Goal: Information Seeking & Learning: Check status

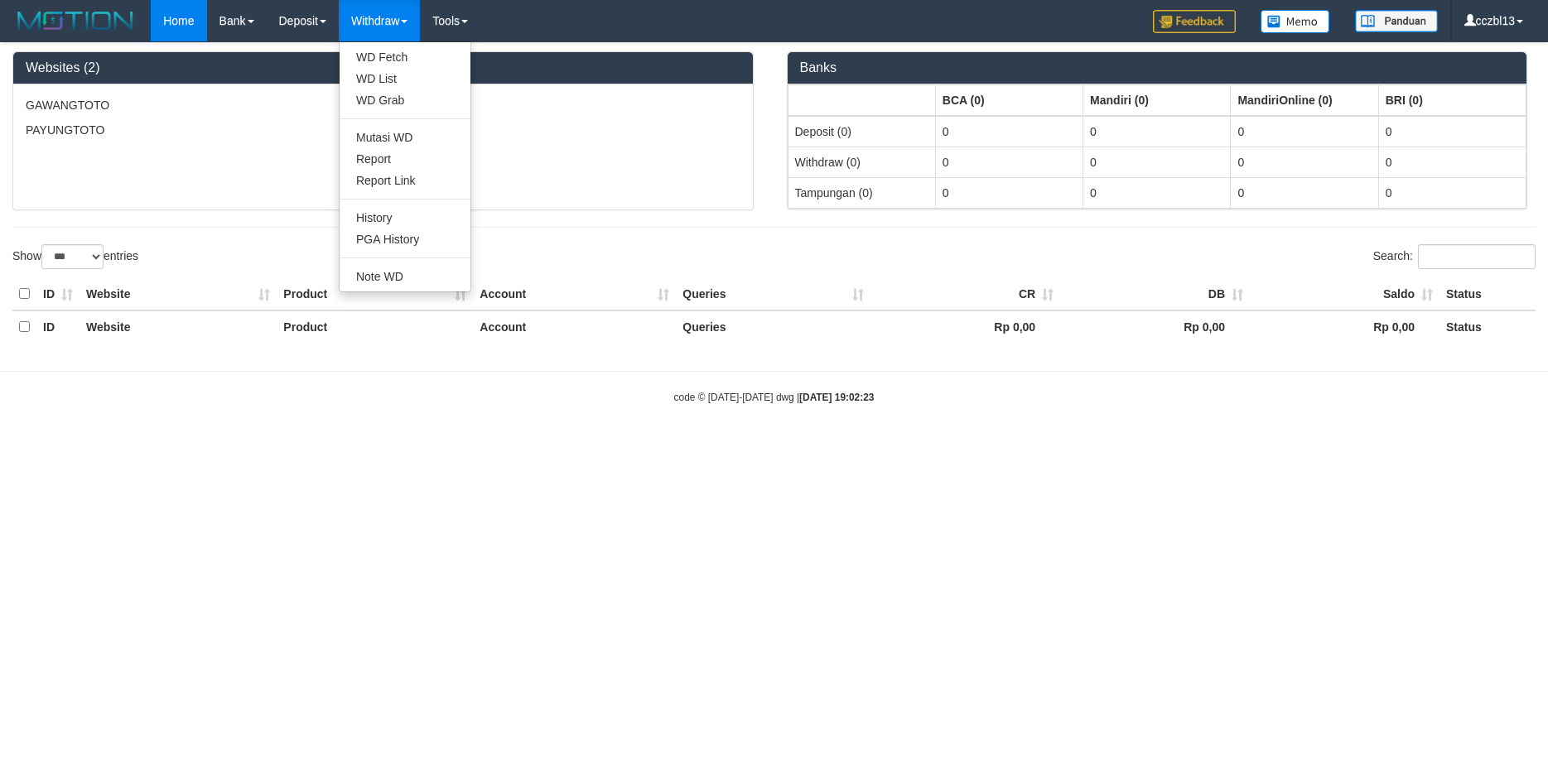
select select "***"
click at [392, 24] on link "Withdraw" at bounding box center [380, 21] width 82 height 42
drag, startPoint x: 403, startPoint y: 234, endPoint x: 626, endPoint y: 75, distance: 273.9
click at [403, 234] on link "PGA History" at bounding box center [405, 239] width 131 height 22
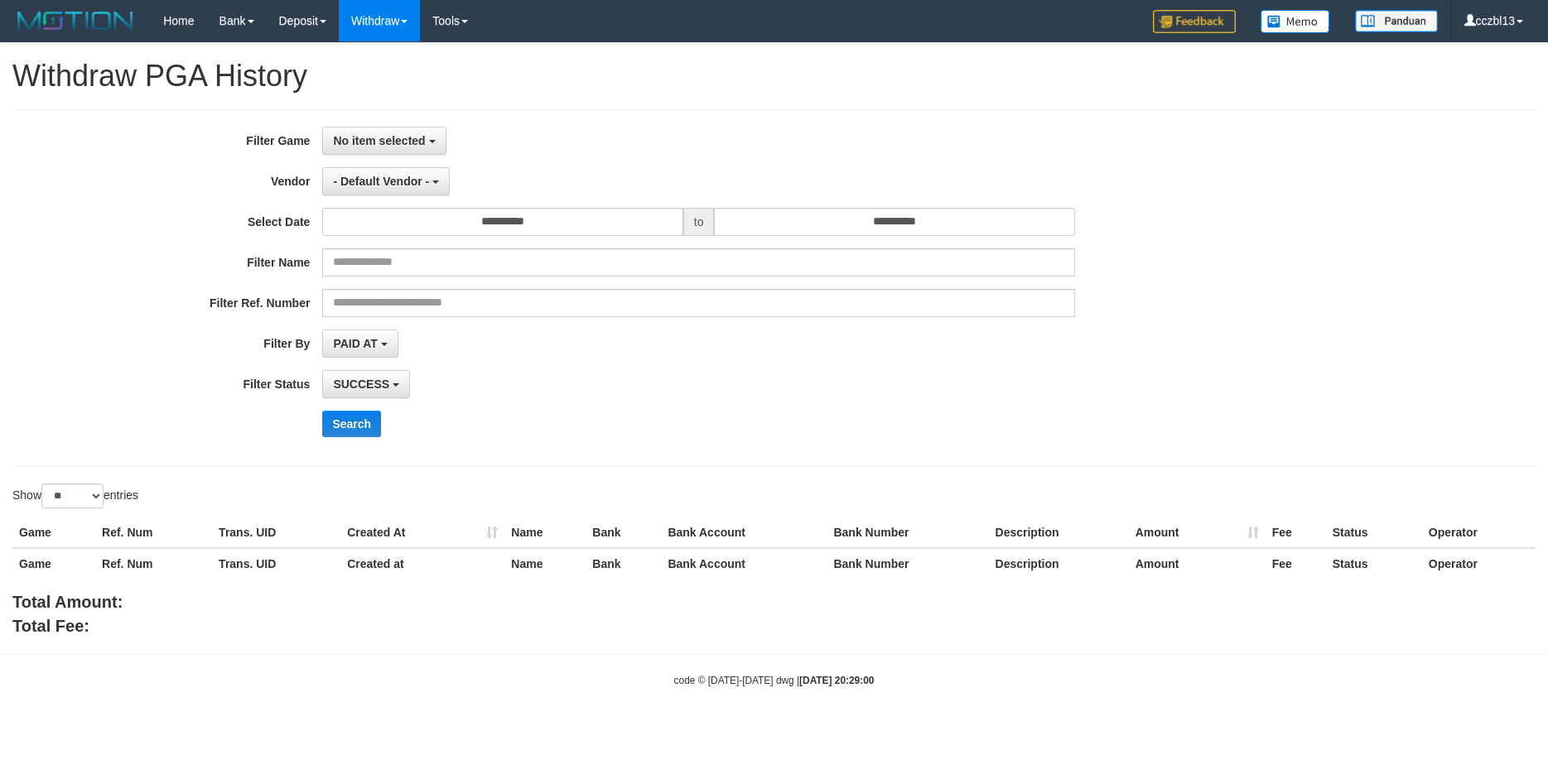
select select
select select "**"
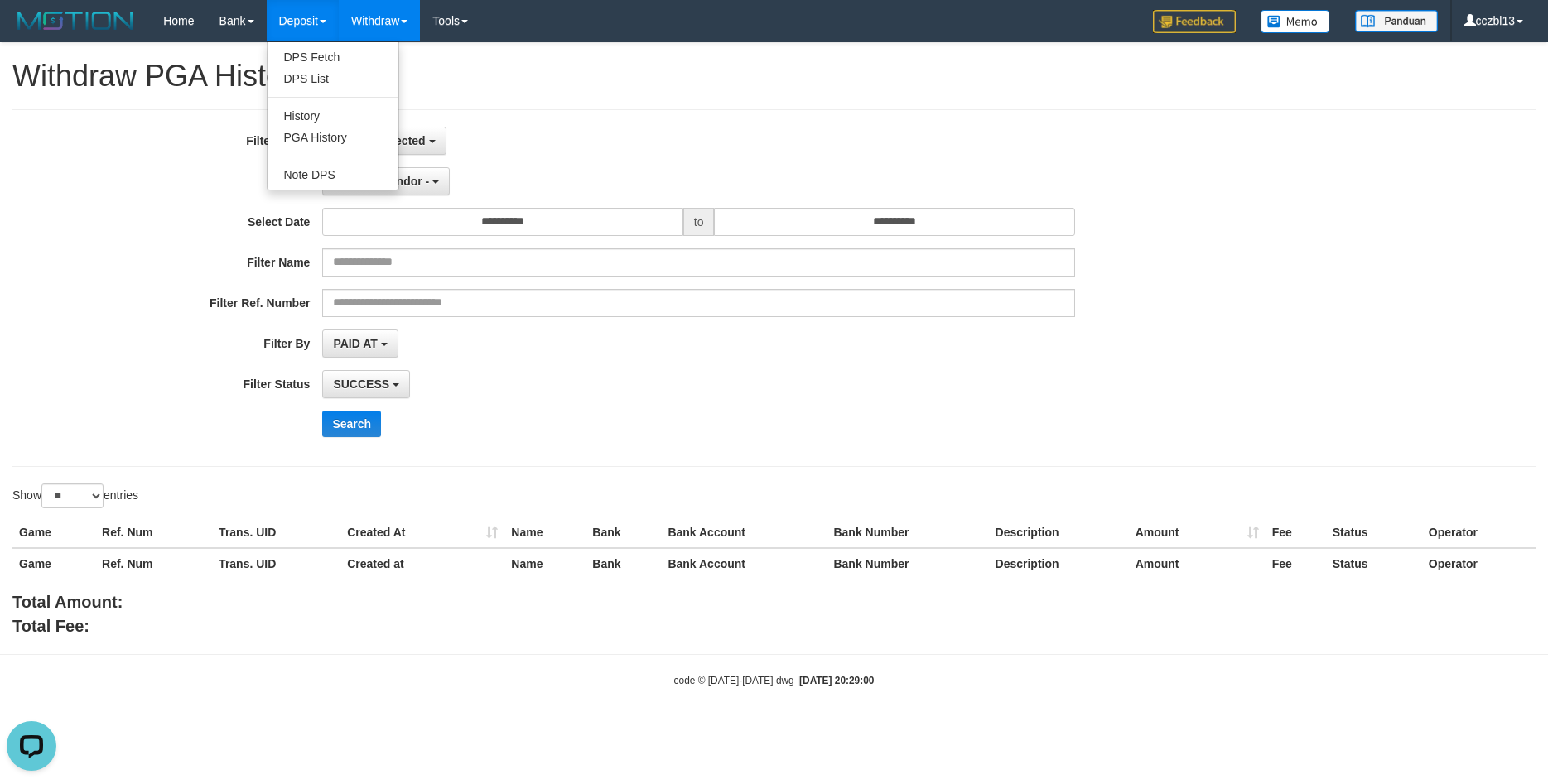
click at [354, 150] on ul "DPS Fetch DPS List History PGA History Note DPS" at bounding box center [333, 116] width 132 height 149
click at [304, 14] on link "Deposit" at bounding box center [303, 21] width 72 height 42
click at [314, 28] on link "Deposit" at bounding box center [303, 21] width 72 height 42
click at [315, 133] on link "PGA History" at bounding box center [332, 138] width 131 height 22
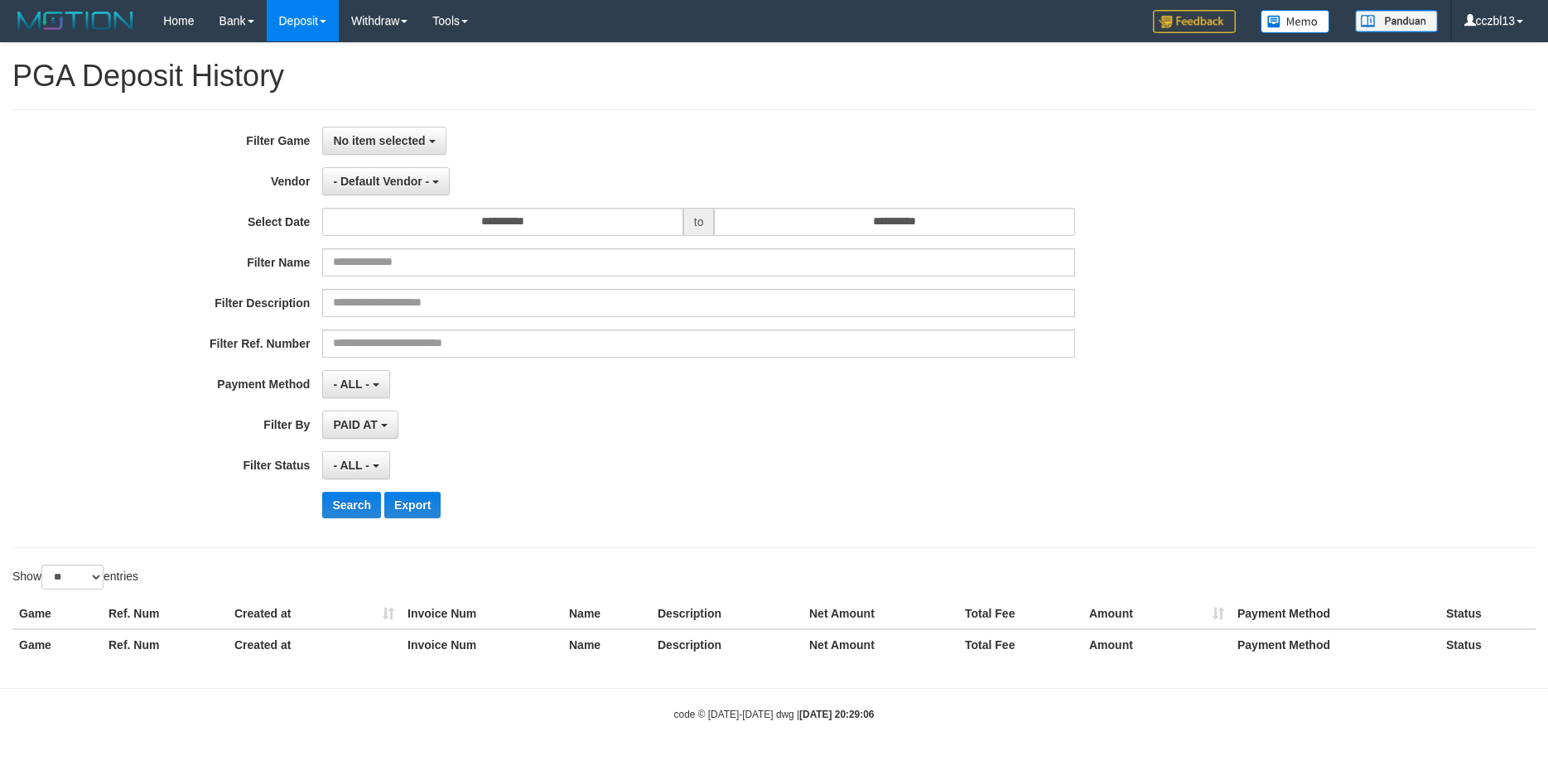
select select
select select "**"
click at [732, 98] on div "**********" at bounding box center [774, 358] width 1548 height 628
click at [437, 139] on button "No item selected" at bounding box center [384, 140] width 123 height 28
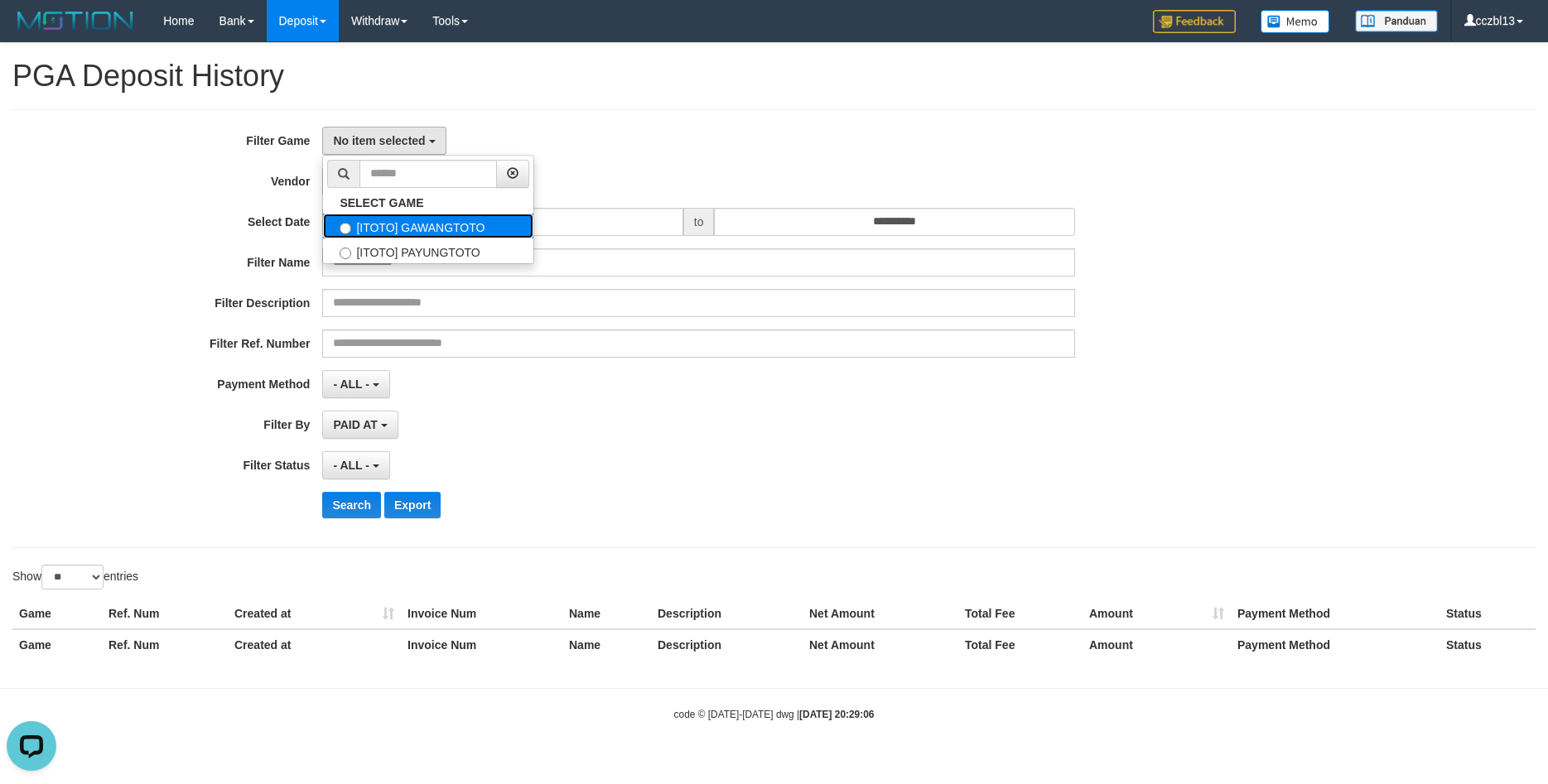
click at [405, 228] on label "[ITOTO] GAWANGTOTO" at bounding box center [428, 225] width 210 height 24
select select "****"
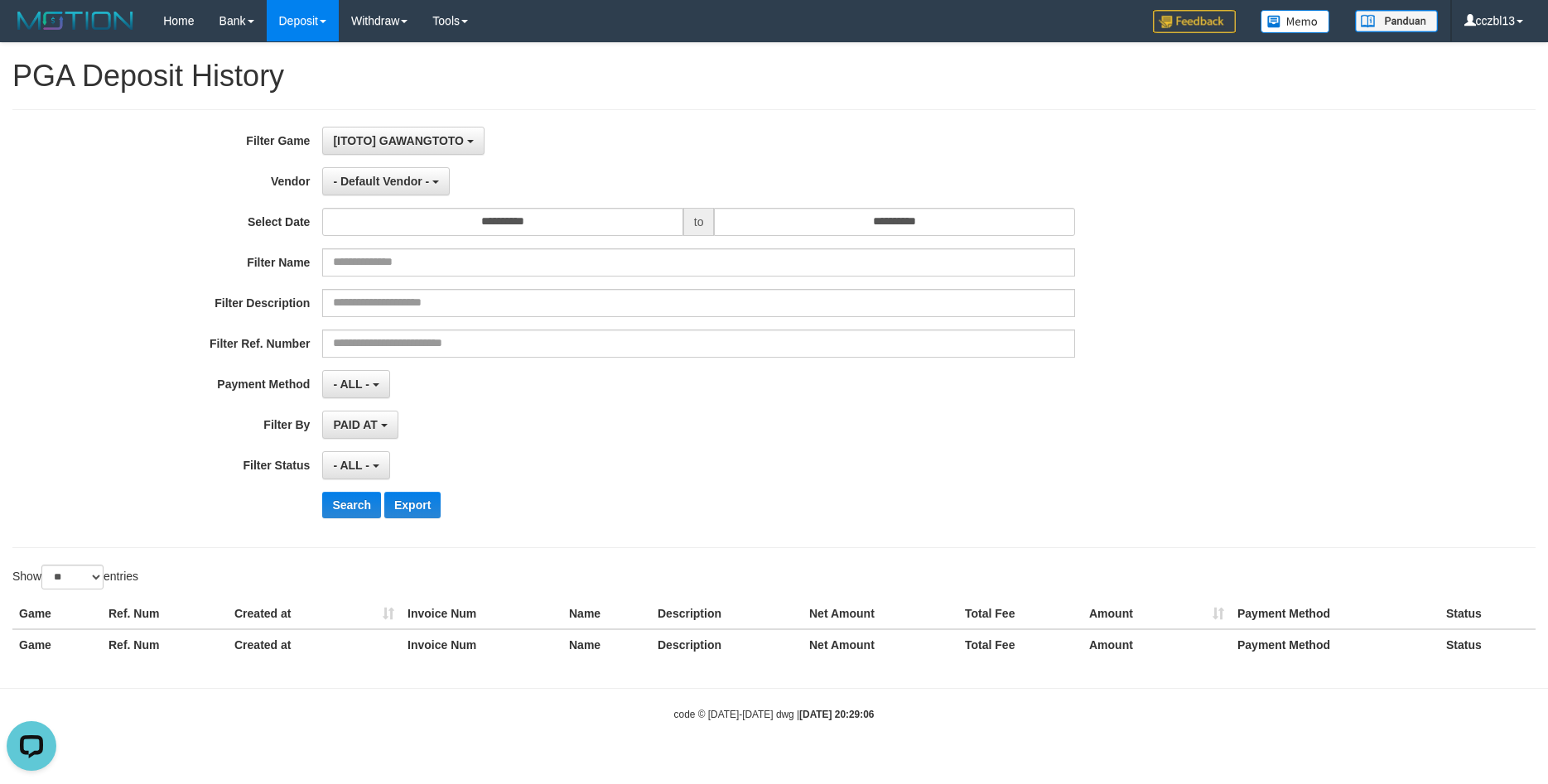
click at [661, 163] on div "**********" at bounding box center [645, 329] width 1291 height 404
click at [428, 188] on button "- Default Vendor -" at bounding box center [386, 181] width 128 height 28
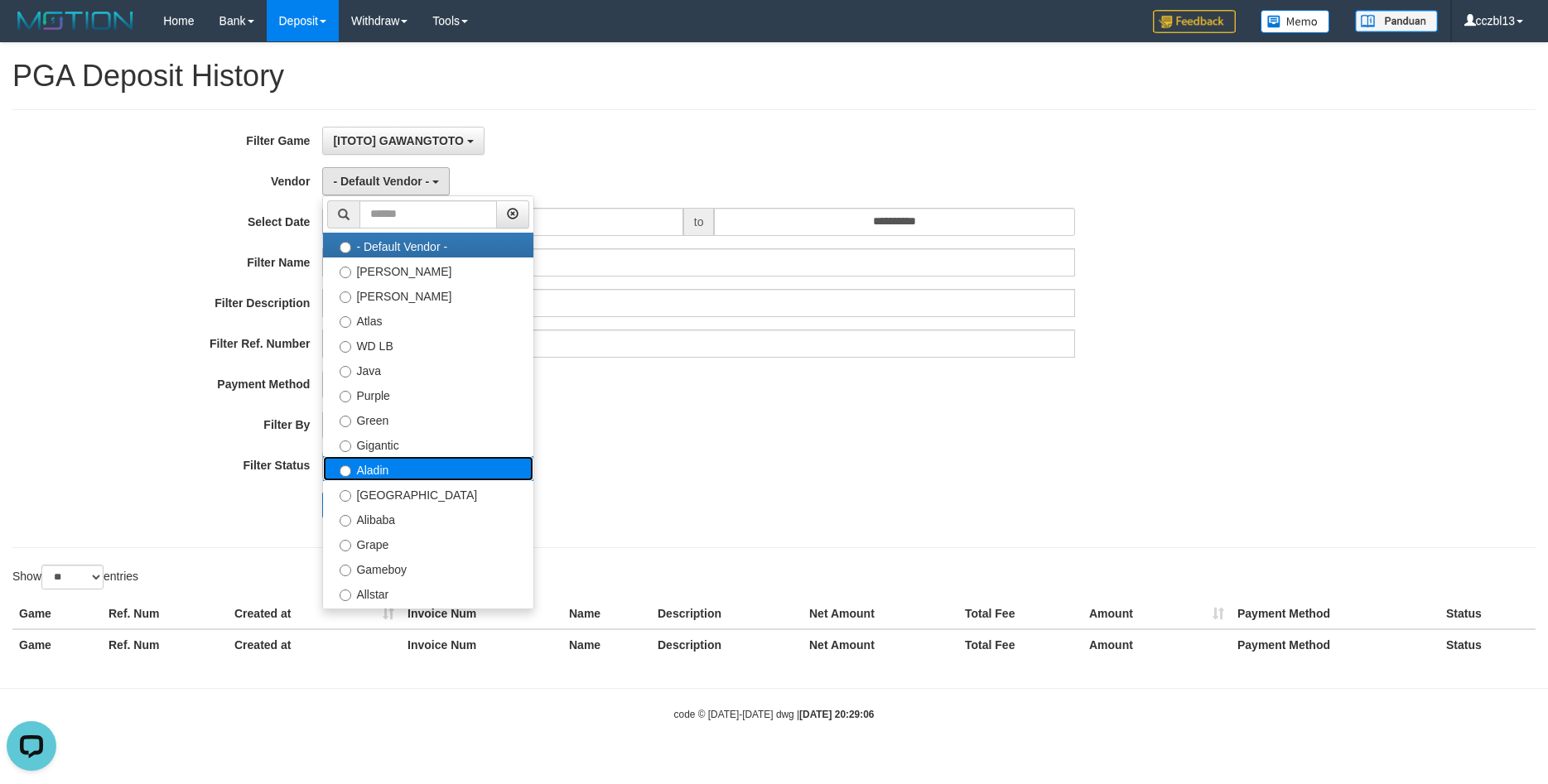
click at [389, 477] on label "Aladin" at bounding box center [428, 468] width 210 height 24
select select "**********"
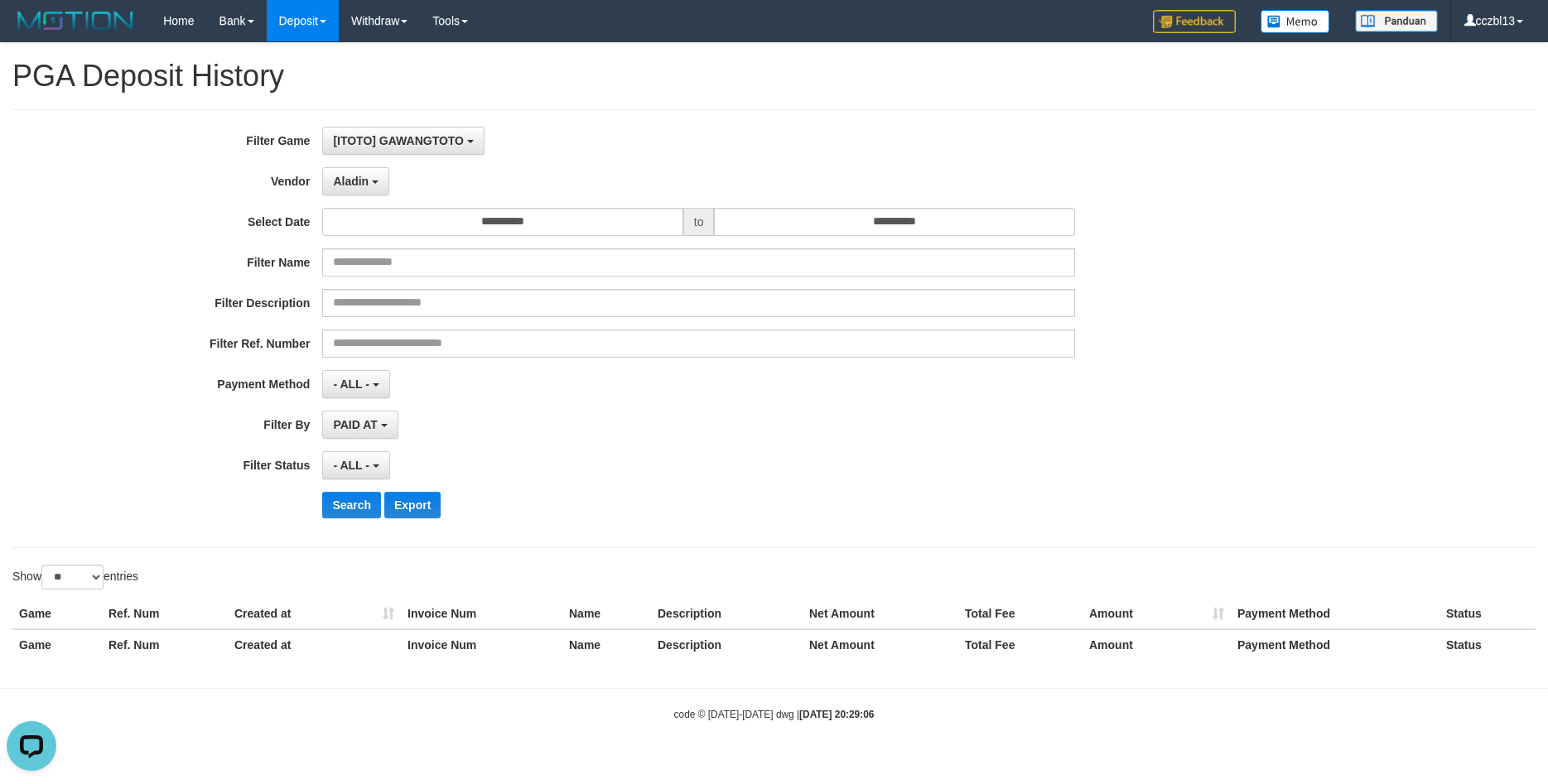
click at [733, 441] on div "**********" at bounding box center [645, 329] width 1291 height 404
click at [352, 464] on span "- ALL -" at bounding box center [351, 465] width 36 height 14
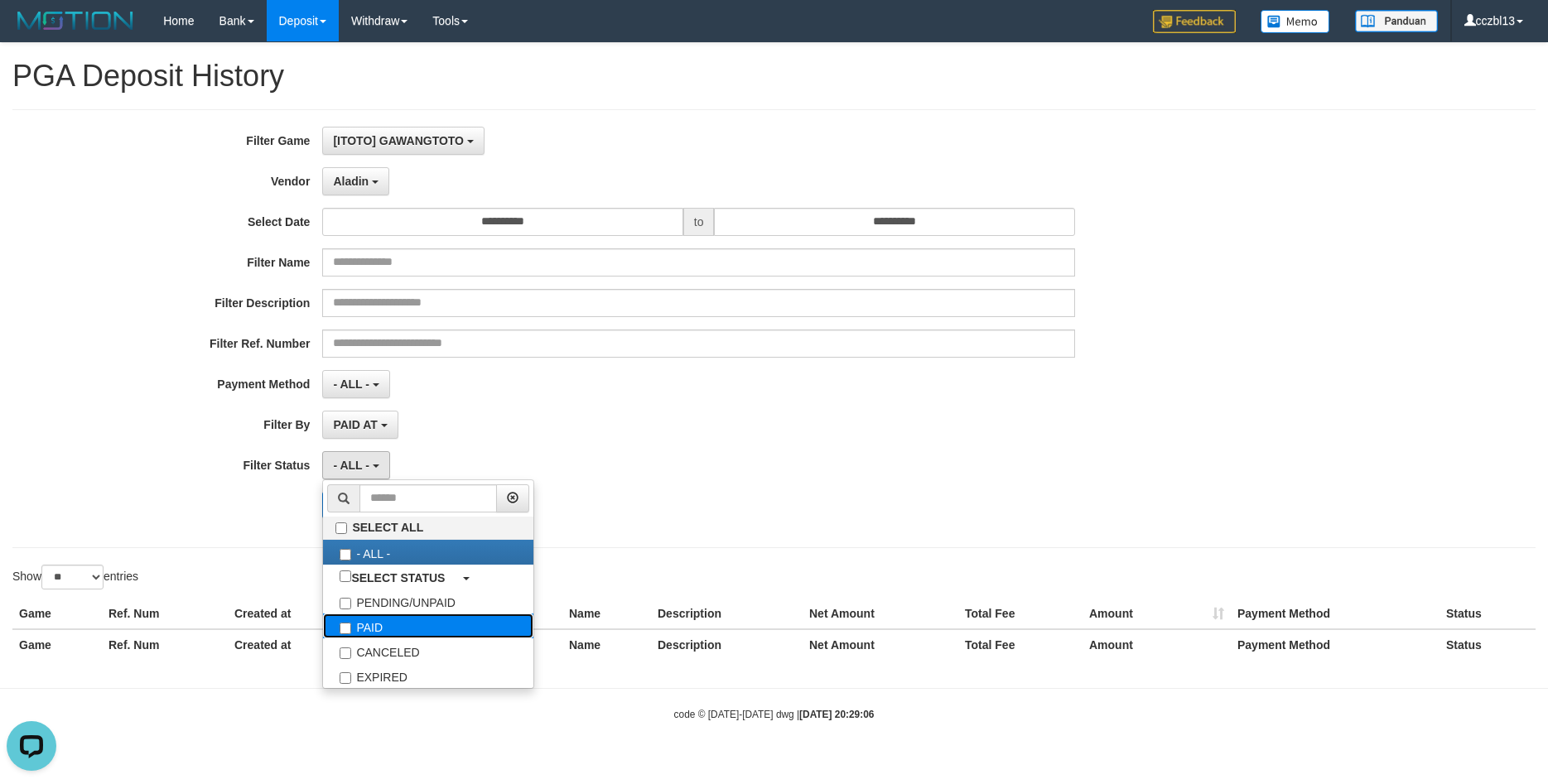
click at [371, 625] on label "PAID" at bounding box center [428, 626] width 210 height 24
select select "*"
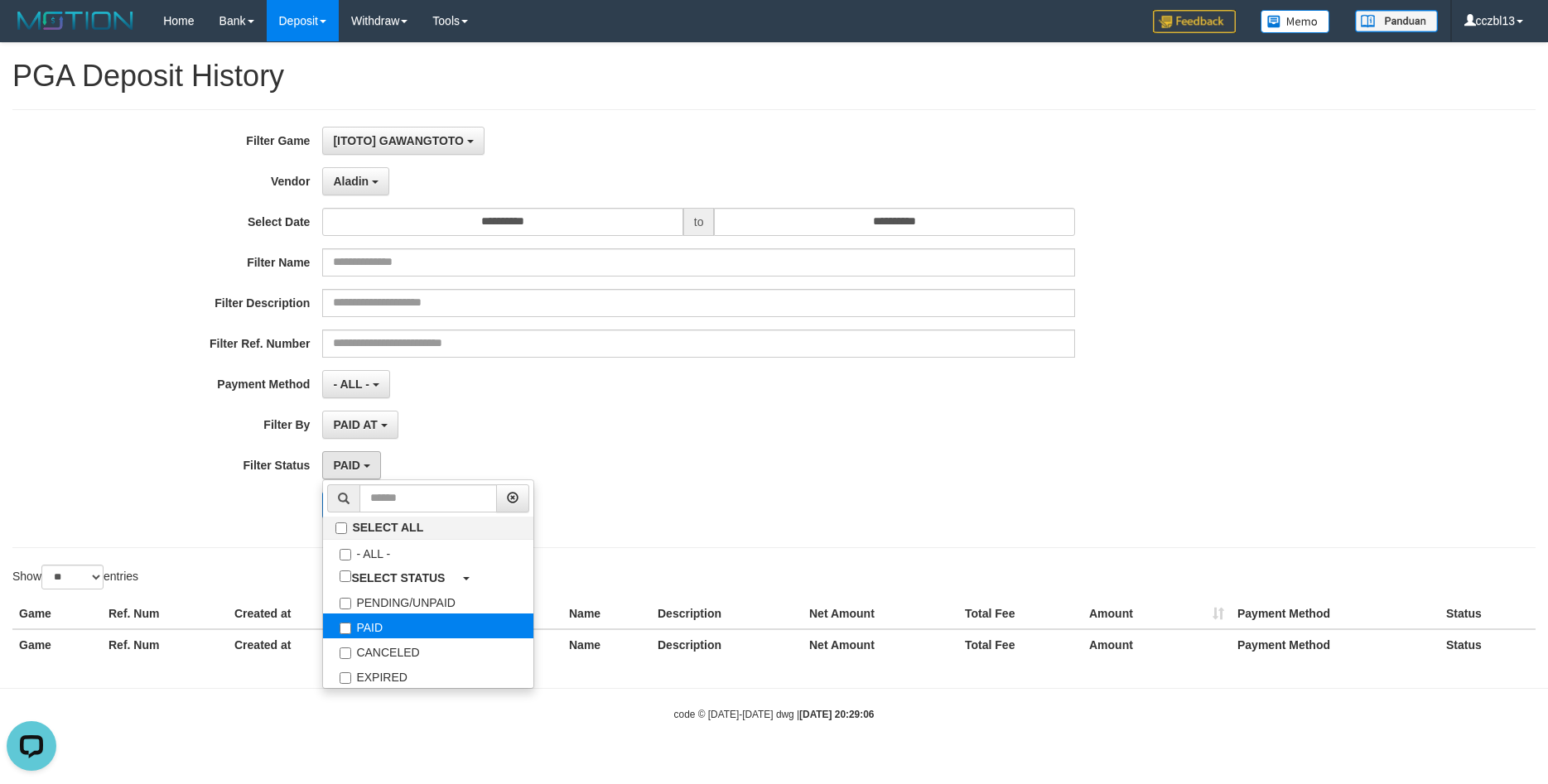
scroll to position [49, 0]
click at [697, 493] on div "Search Export" at bounding box center [806, 504] width 967 height 26
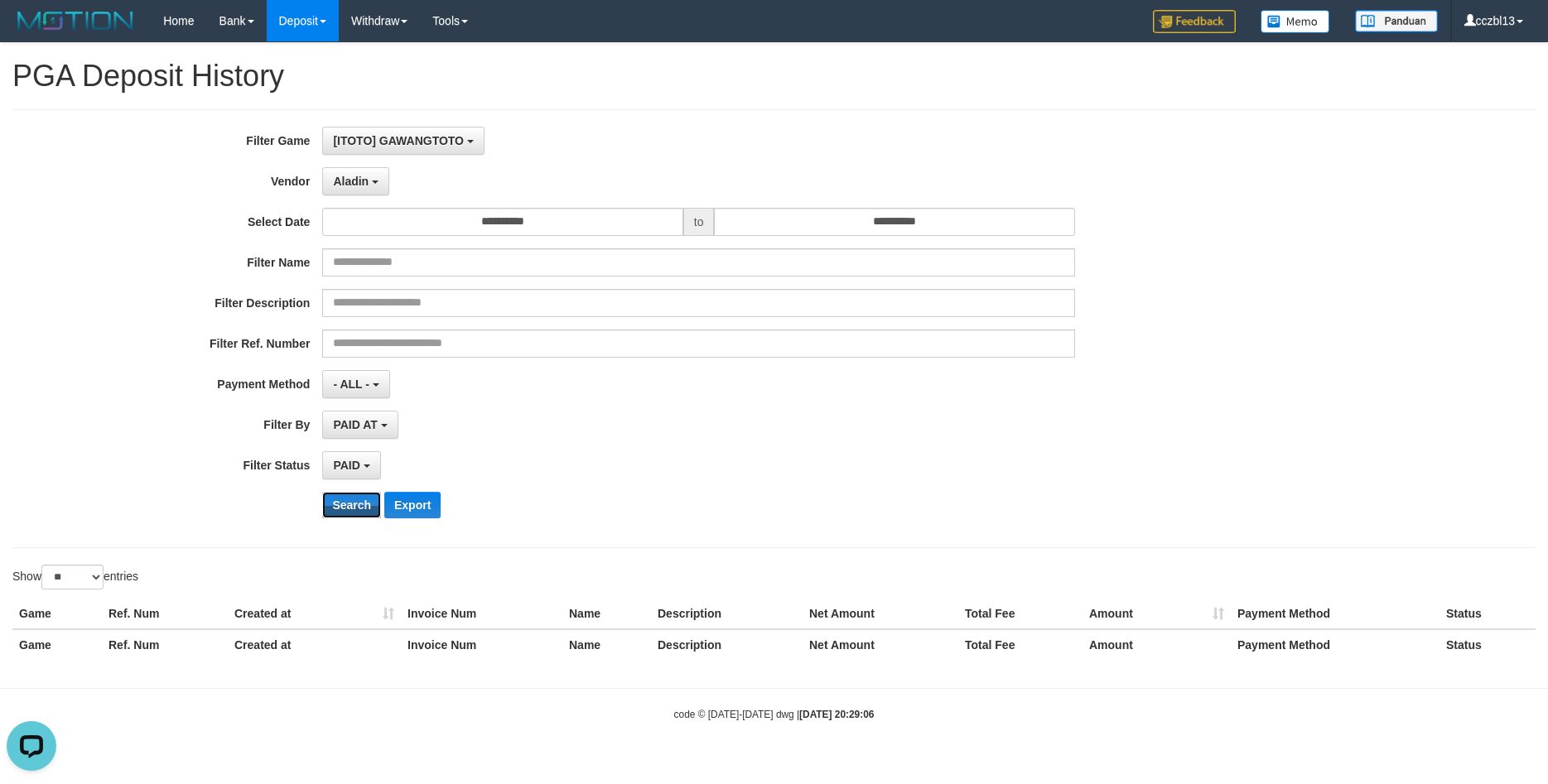
drag, startPoint x: 355, startPoint y: 502, endPoint x: 842, endPoint y: 124, distance: 616.5
click at [355, 501] on button "Search" at bounding box center [351, 504] width 59 height 26
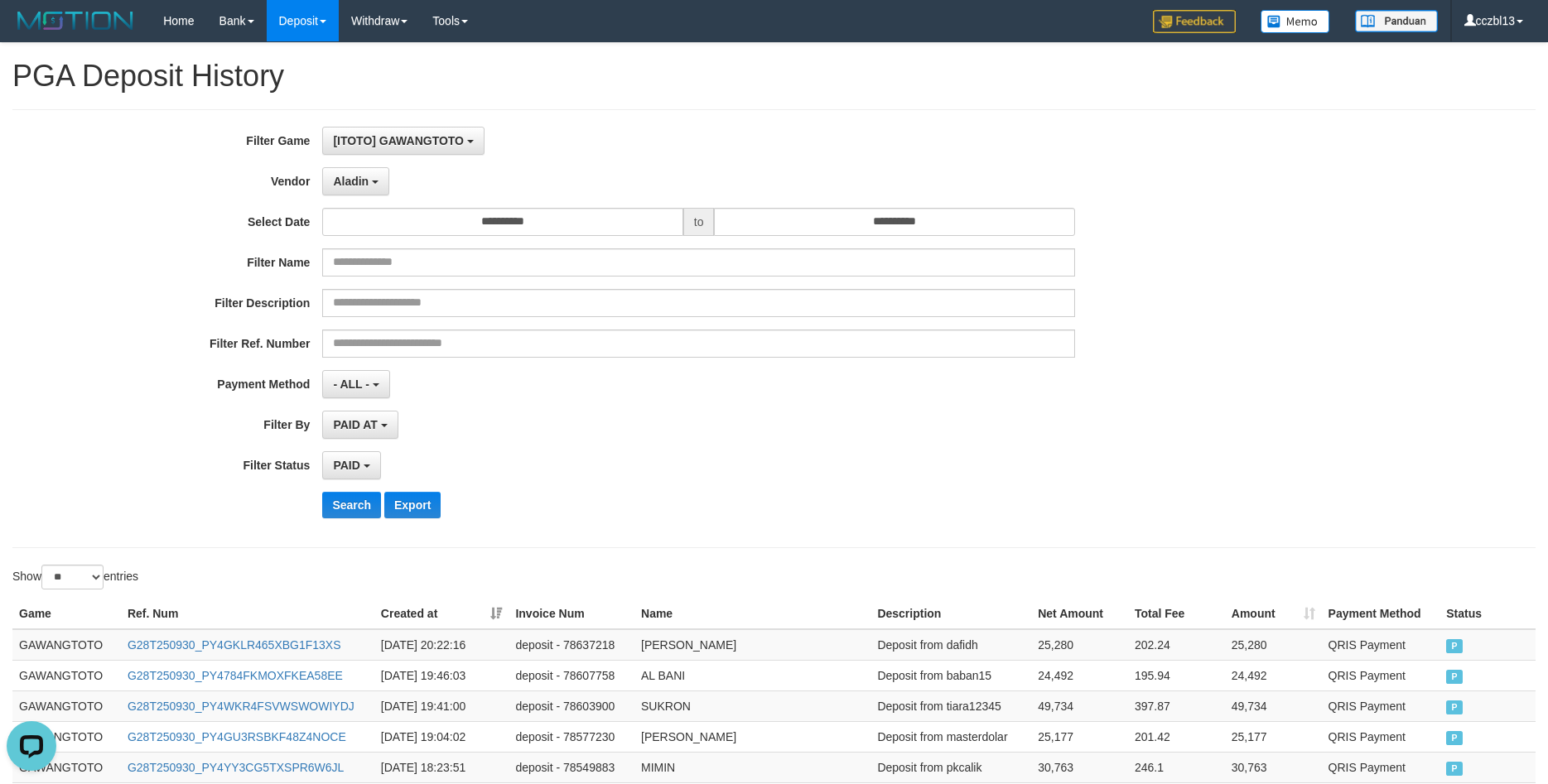
click at [657, 461] on div "PAID SELECT ALL - ALL - SELECT STATUS PENDING/UNPAID PAID CANCELED EXPIRED" at bounding box center [698, 464] width 753 height 28
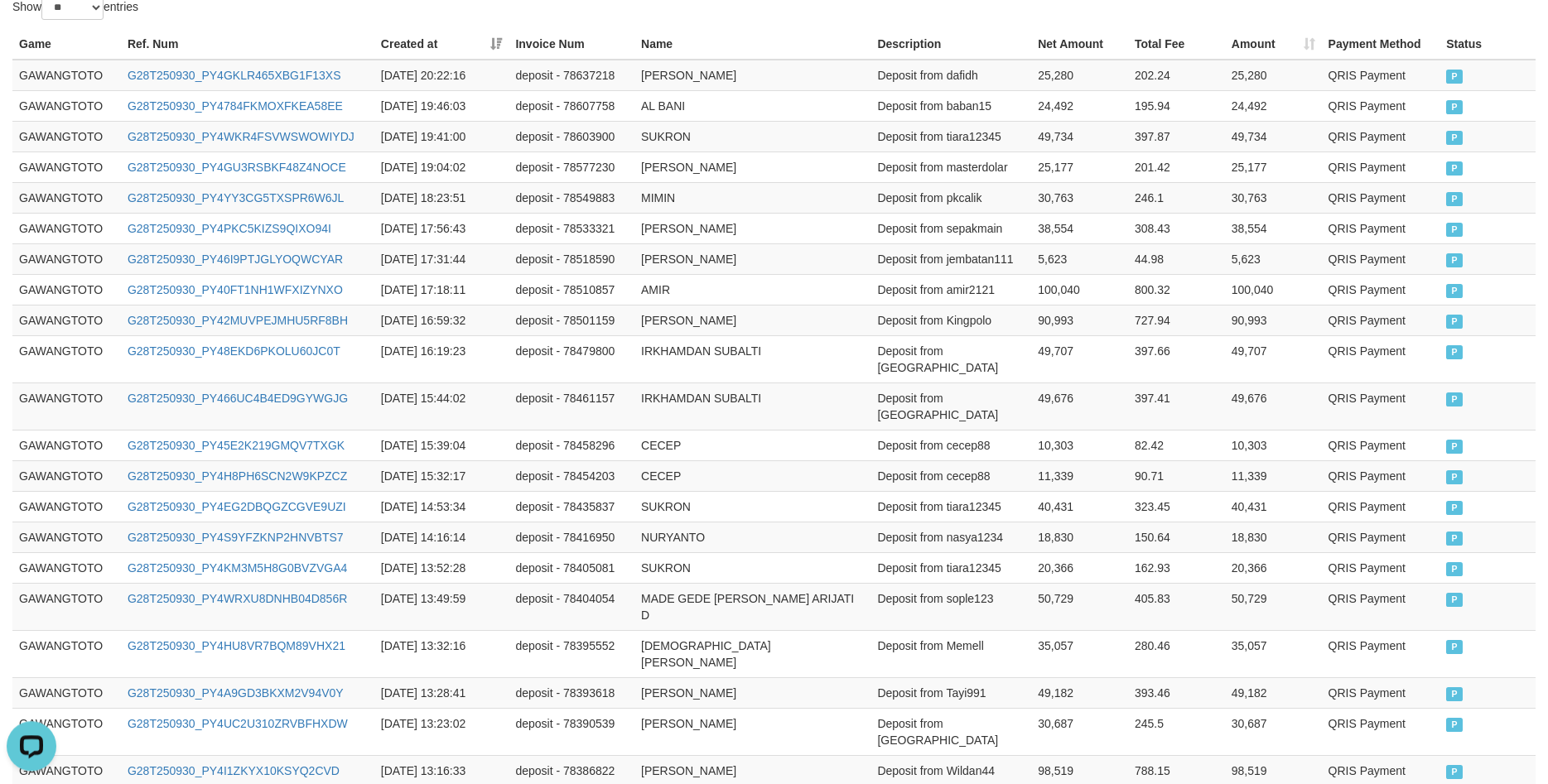
scroll to position [774, 0]
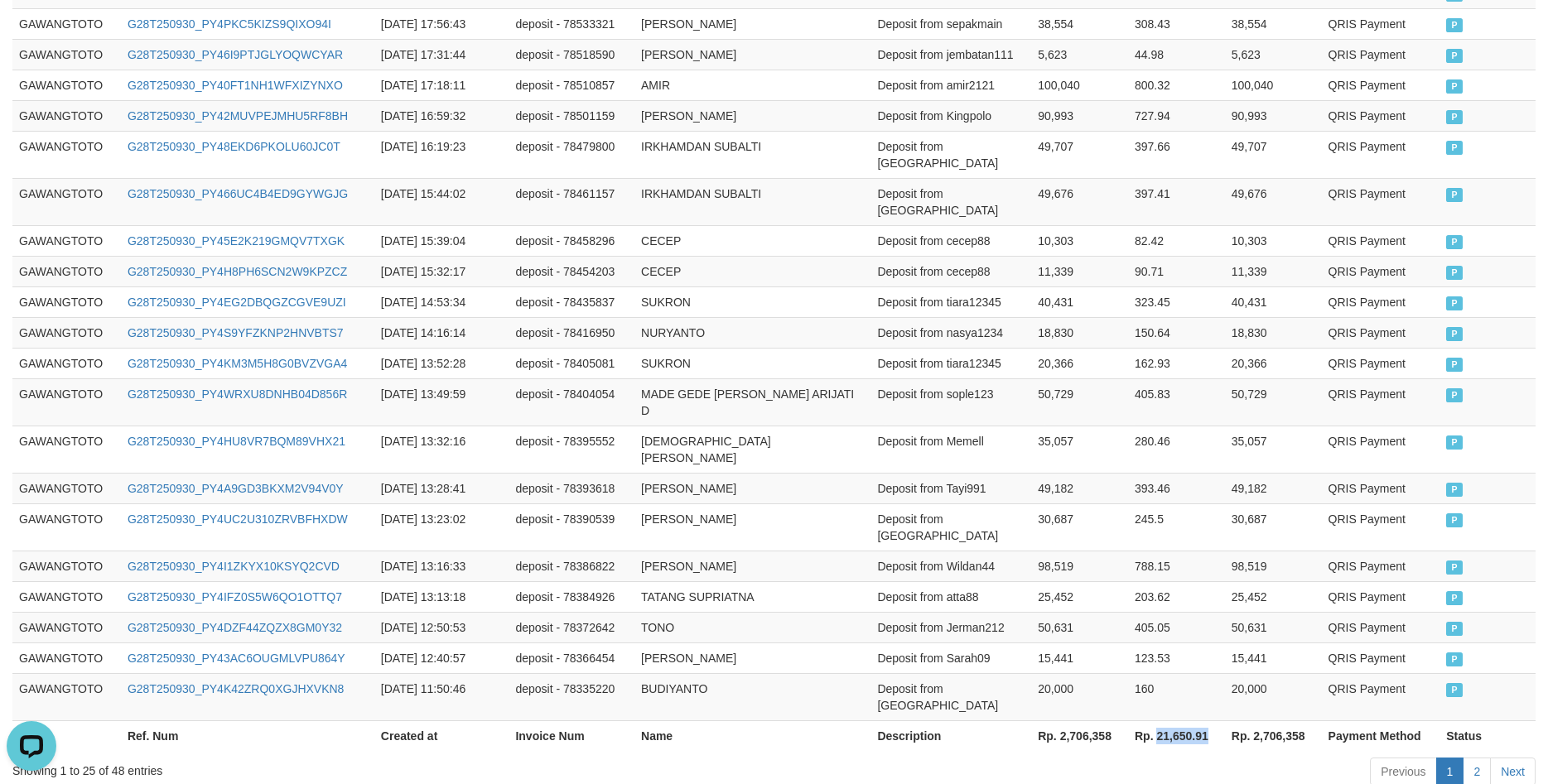
drag, startPoint x: 1211, startPoint y: 636, endPoint x: 1158, endPoint y: 641, distance: 53.2
click at [1158, 721] on th "Rp. 21,650.91" at bounding box center [1177, 736] width 97 height 31
copy th "21,650.91"
drag, startPoint x: 1307, startPoint y: 636, endPoint x: 1256, endPoint y: 640, distance: 51.2
click at [1256, 721] on th "Rp. 2,706,358" at bounding box center [1274, 736] width 97 height 31
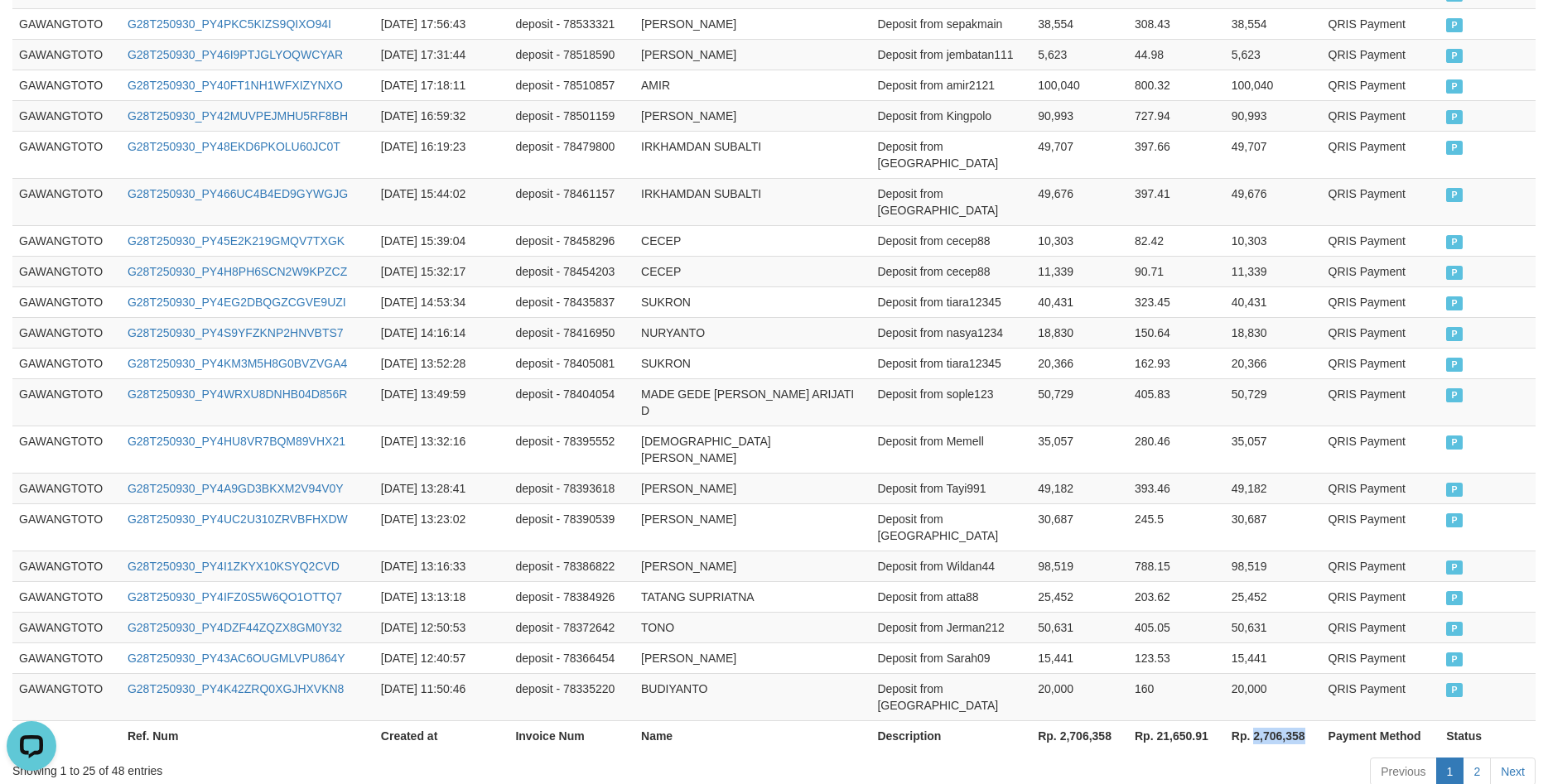
copy th "2,706,358"
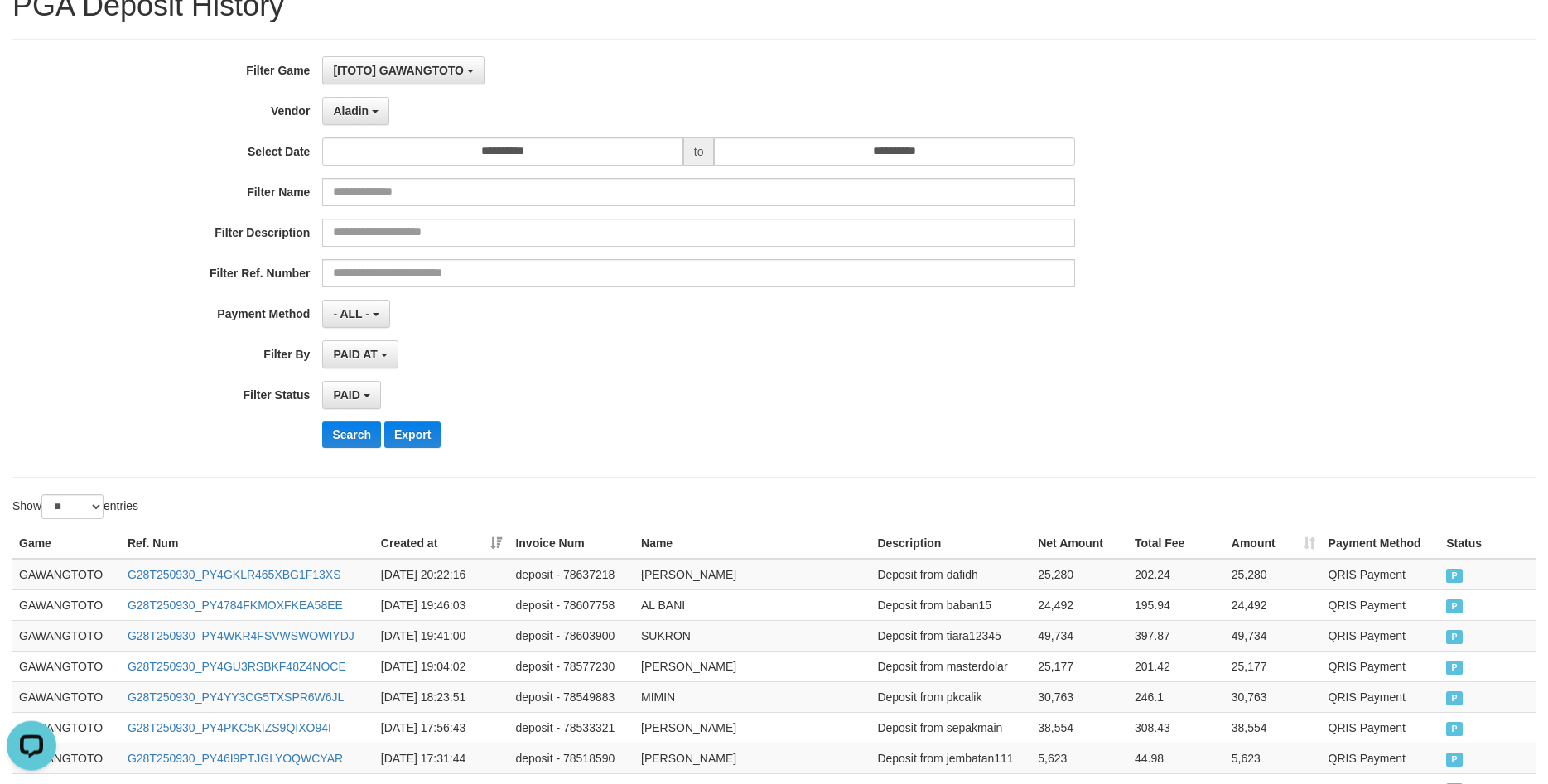
scroll to position [14, 0]
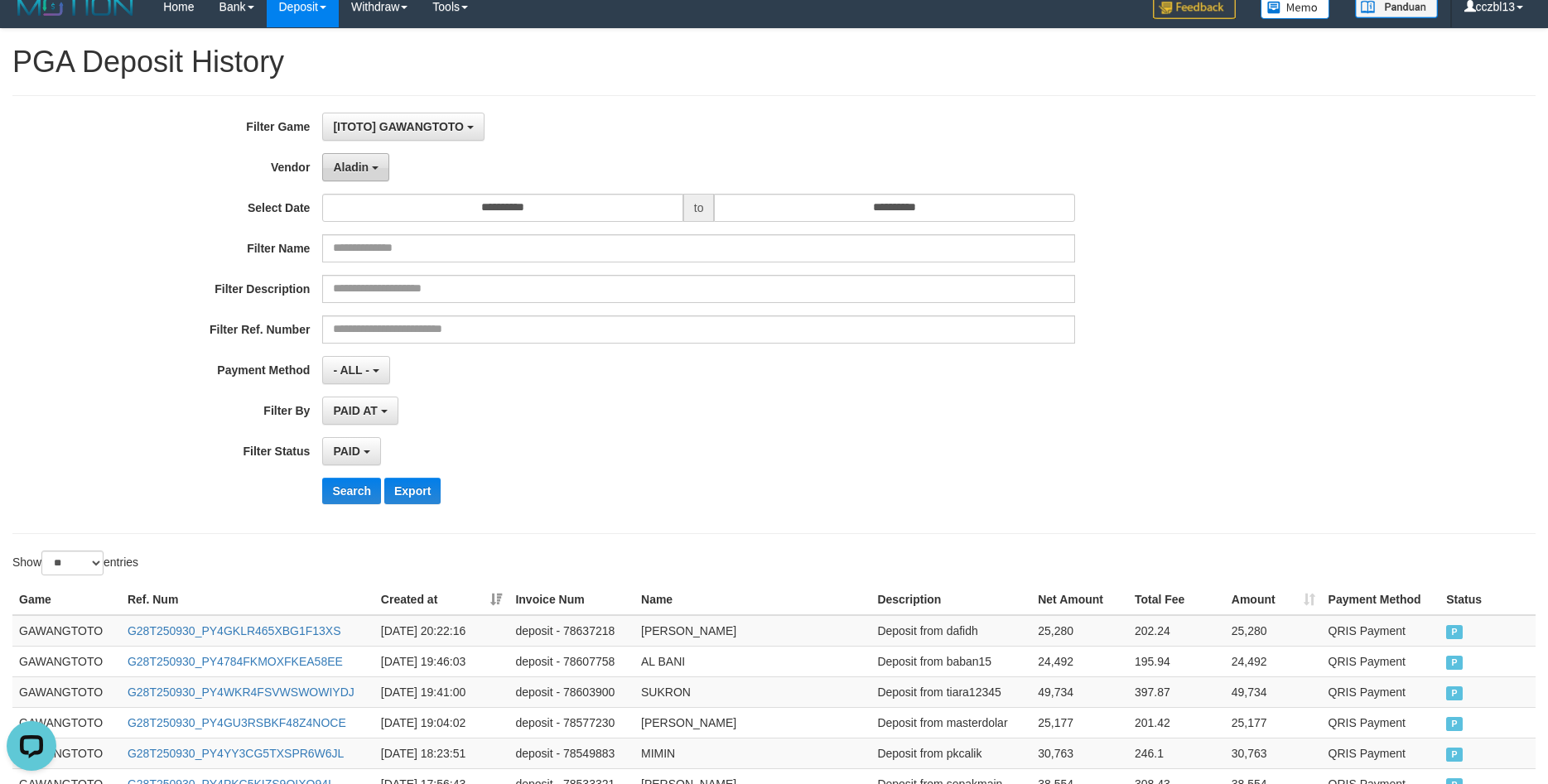
click at [374, 158] on button "Aladin" at bounding box center [356, 167] width 67 height 28
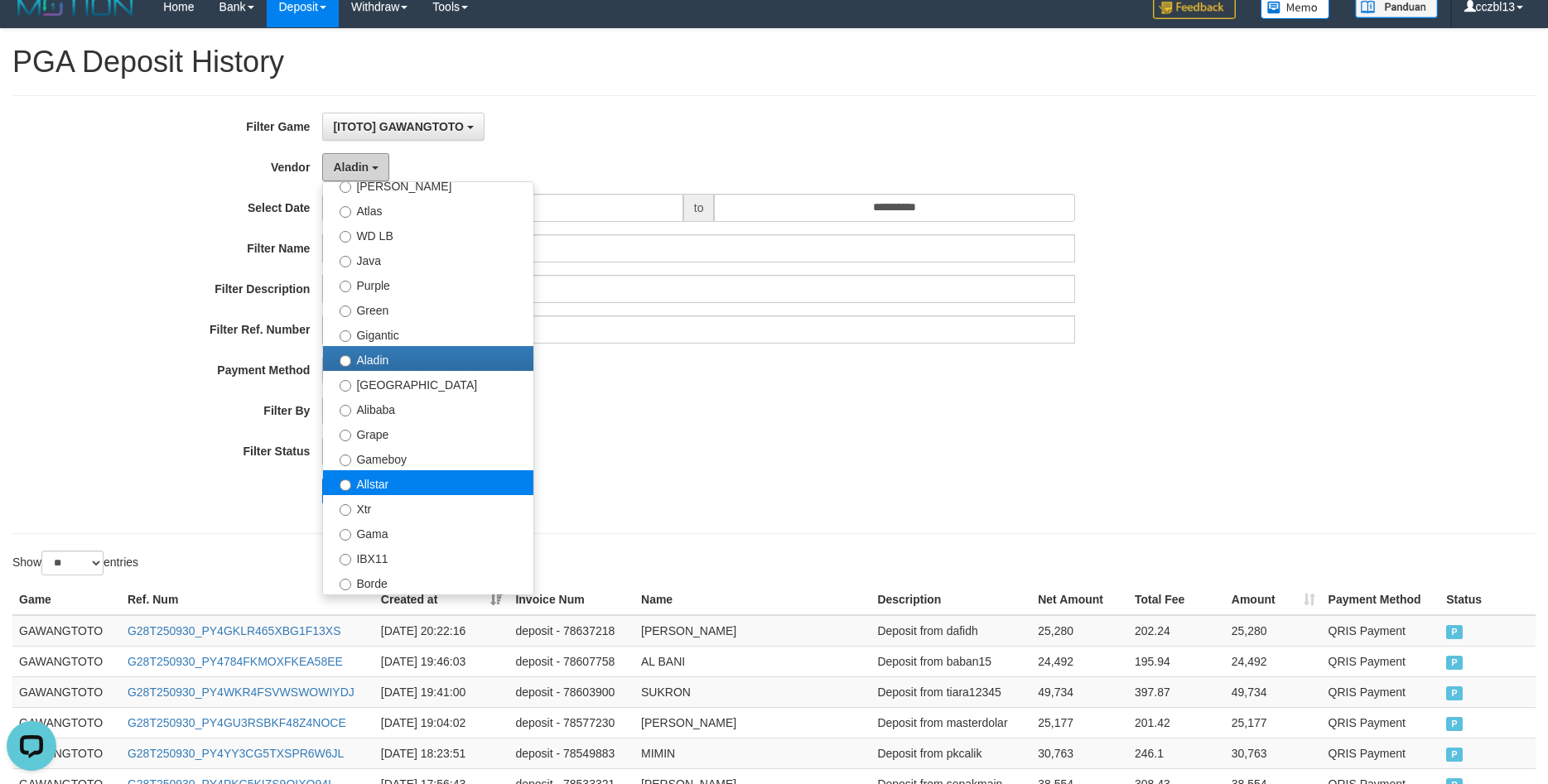
scroll to position [159, 0]
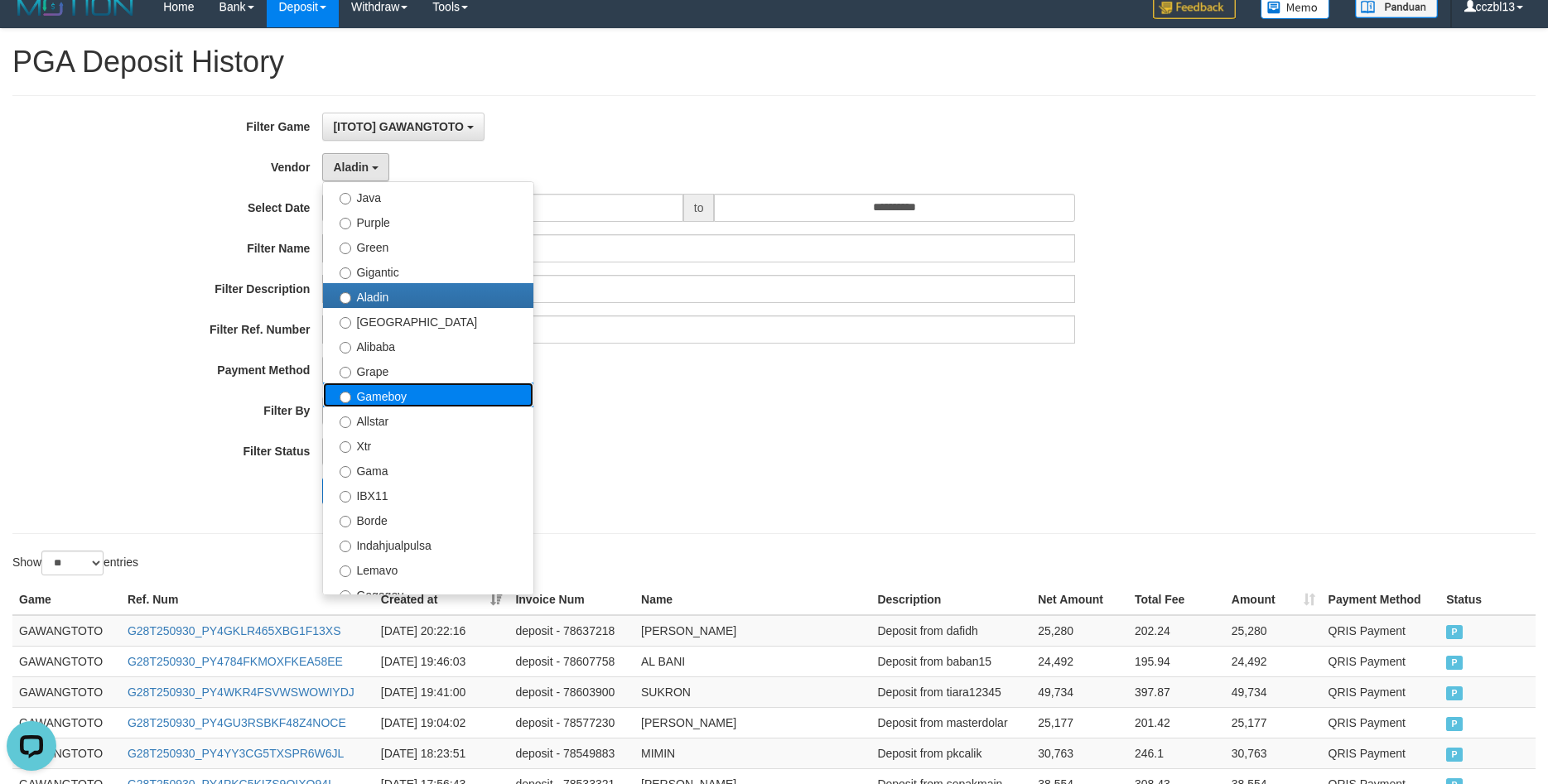
click at [409, 398] on label "Gameboy" at bounding box center [428, 395] width 210 height 24
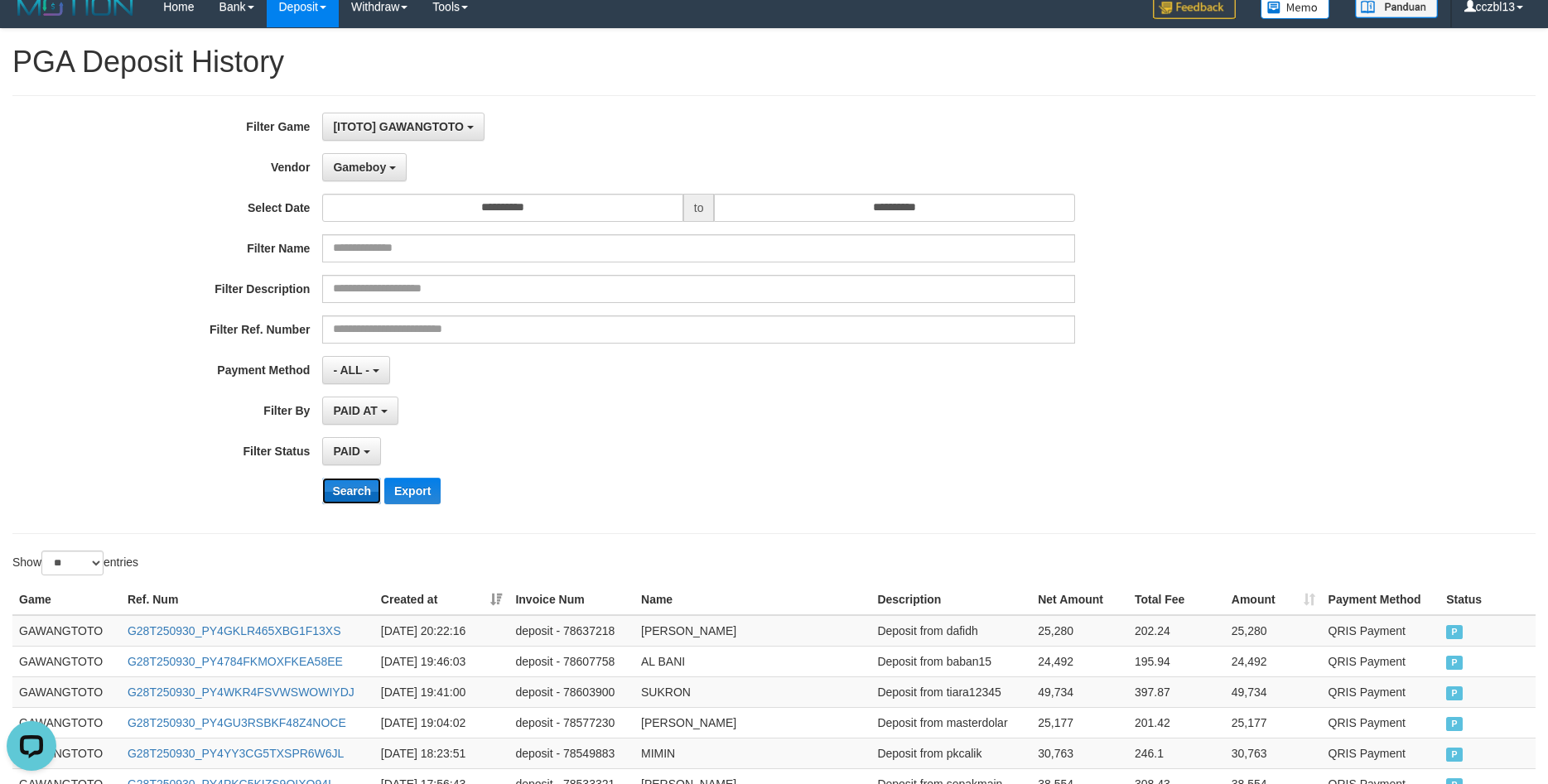
click at [362, 482] on button "Search" at bounding box center [351, 491] width 59 height 26
click at [851, 451] on div "PAID SELECT ALL - ALL - SELECT STATUS PENDING/UNPAID PAID CANCELED EXPIRED" at bounding box center [698, 451] width 753 height 28
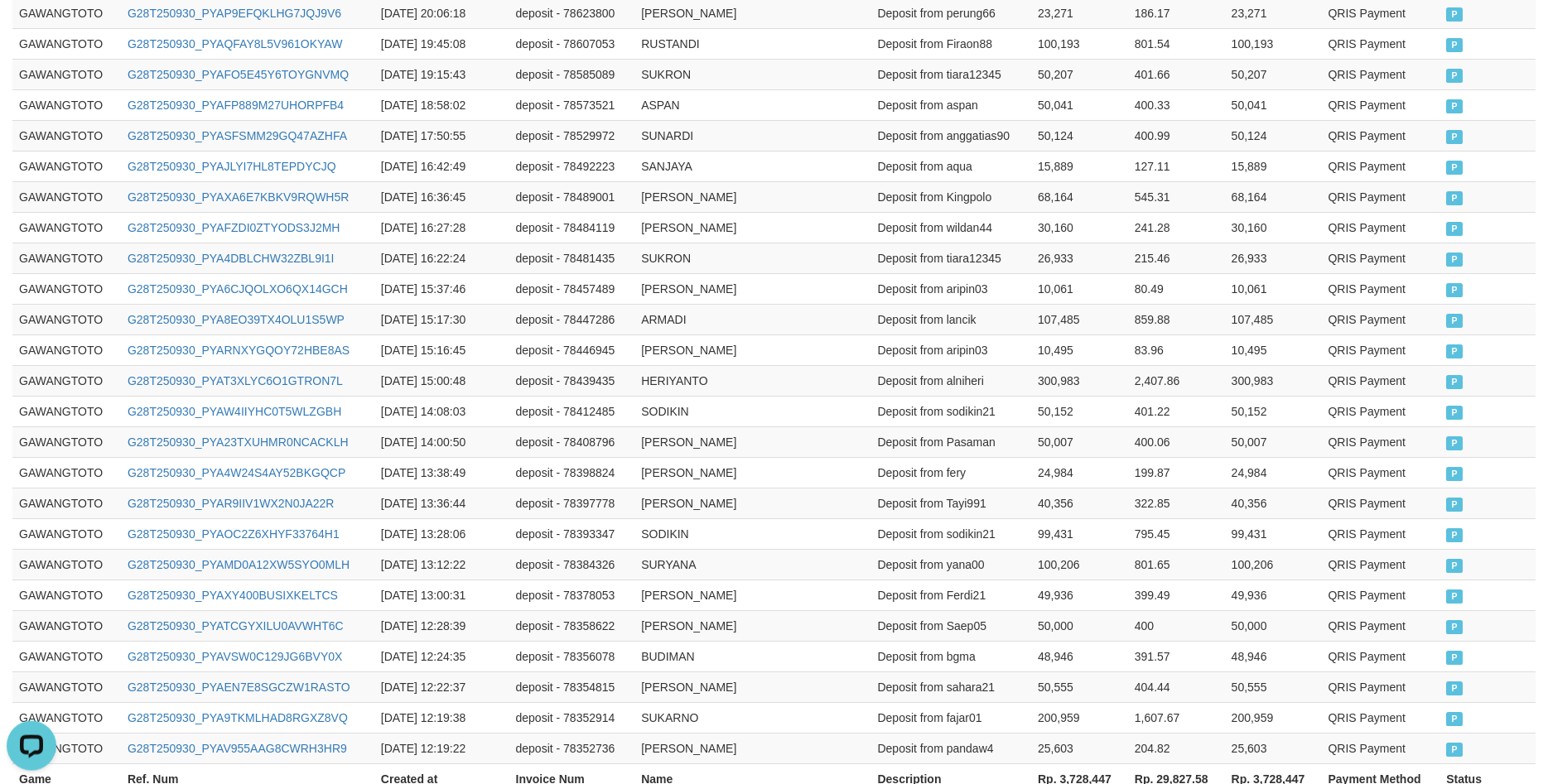
scroll to position [774, 0]
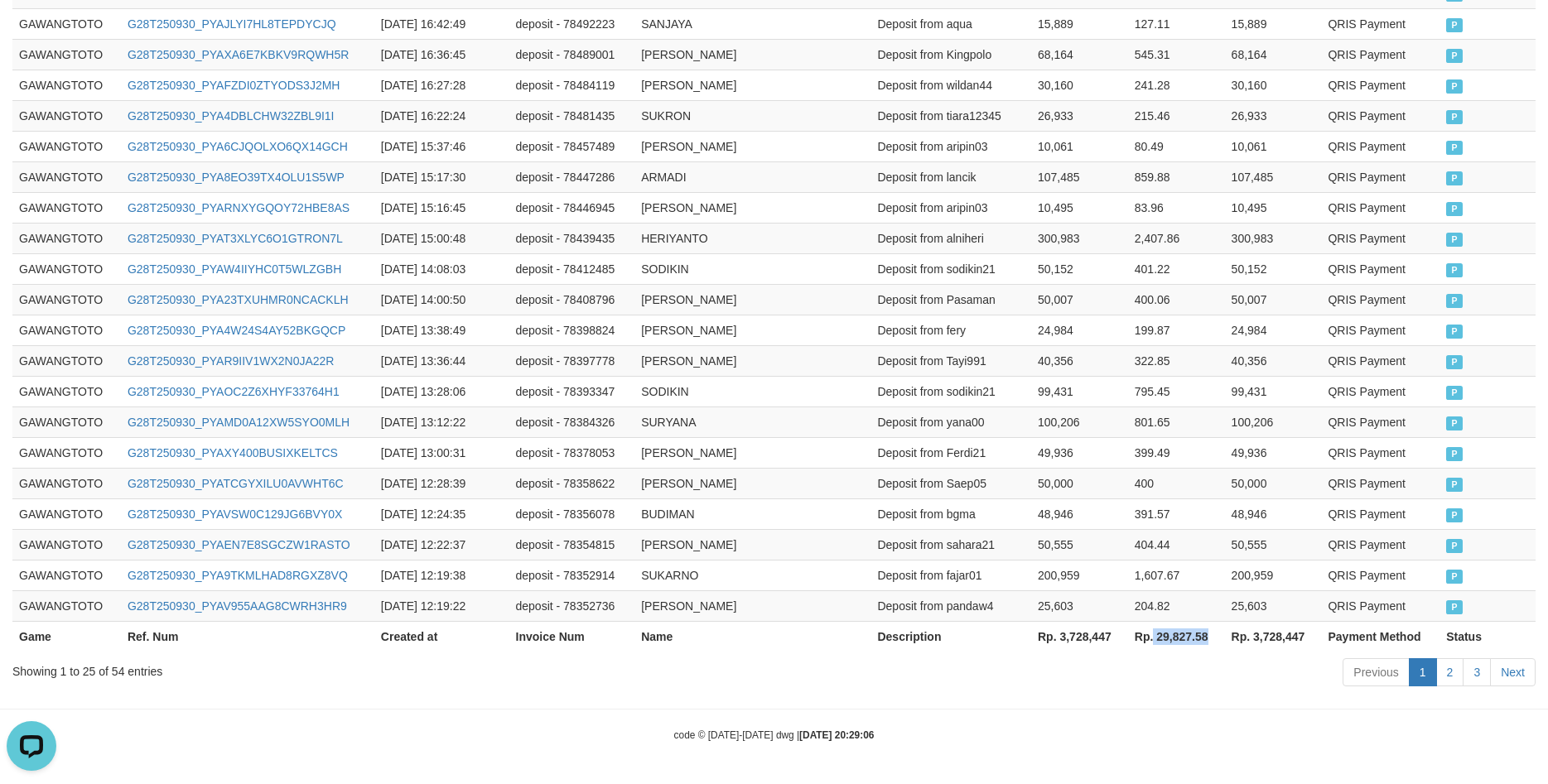
drag, startPoint x: 1217, startPoint y: 636, endPoint x: 1156, endPoint y: 639, distance: 61.1
click at [1156, 639] on th "Rp. 29,827.58" at bounding box center [1177, 636] width 97 height 31
copy th "29,827.58"
drag, startPoint x: 1301, startPoint y: 634, endPoint x: 1313, endPoint y: 636, distance: 12.2
click at [1286, 636] on th "Rp. 3,728,447" at bounding box center [1274, 636] width 97 height 31
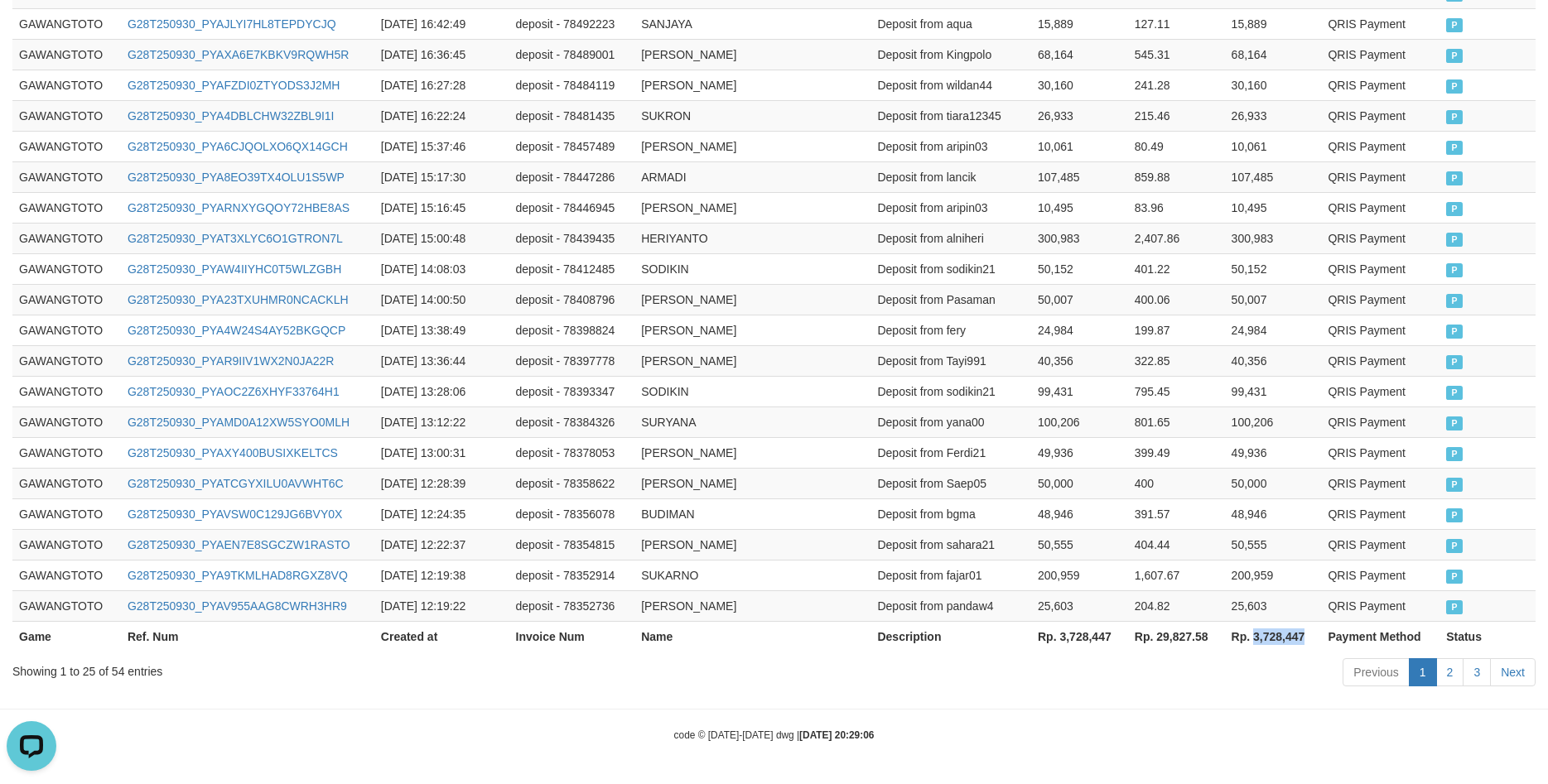
drag, startPoint x: 1295, startPoint y: 636, endPoint x: 1255, endPoint y: 640, distance: 40.2
click at [1255, 640] on th "Rp. 3,728,447" at bounding box center [1274, 636] width 97 height 31
copy th "3,728,447"
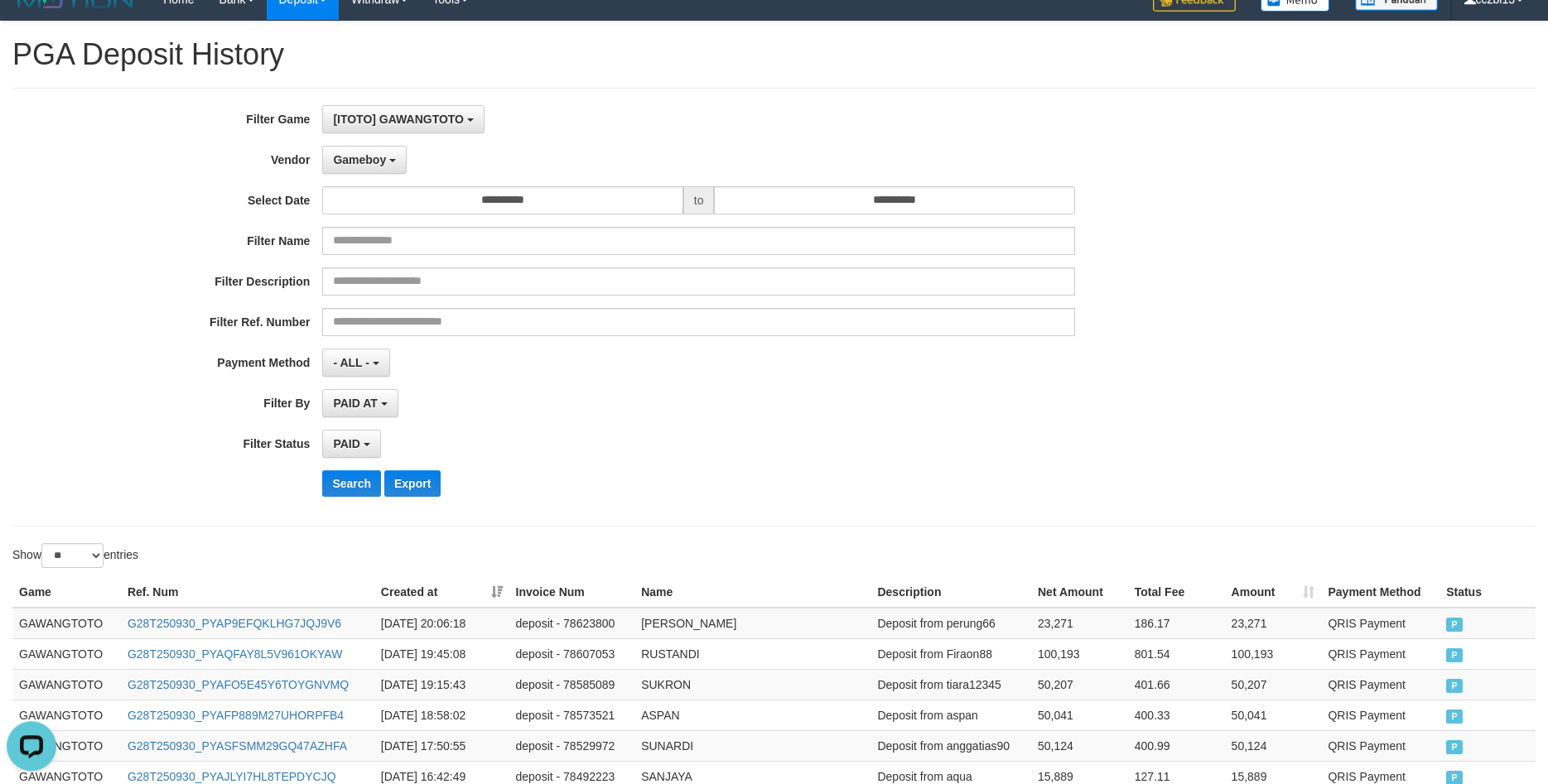
scroll to position [0, 0]
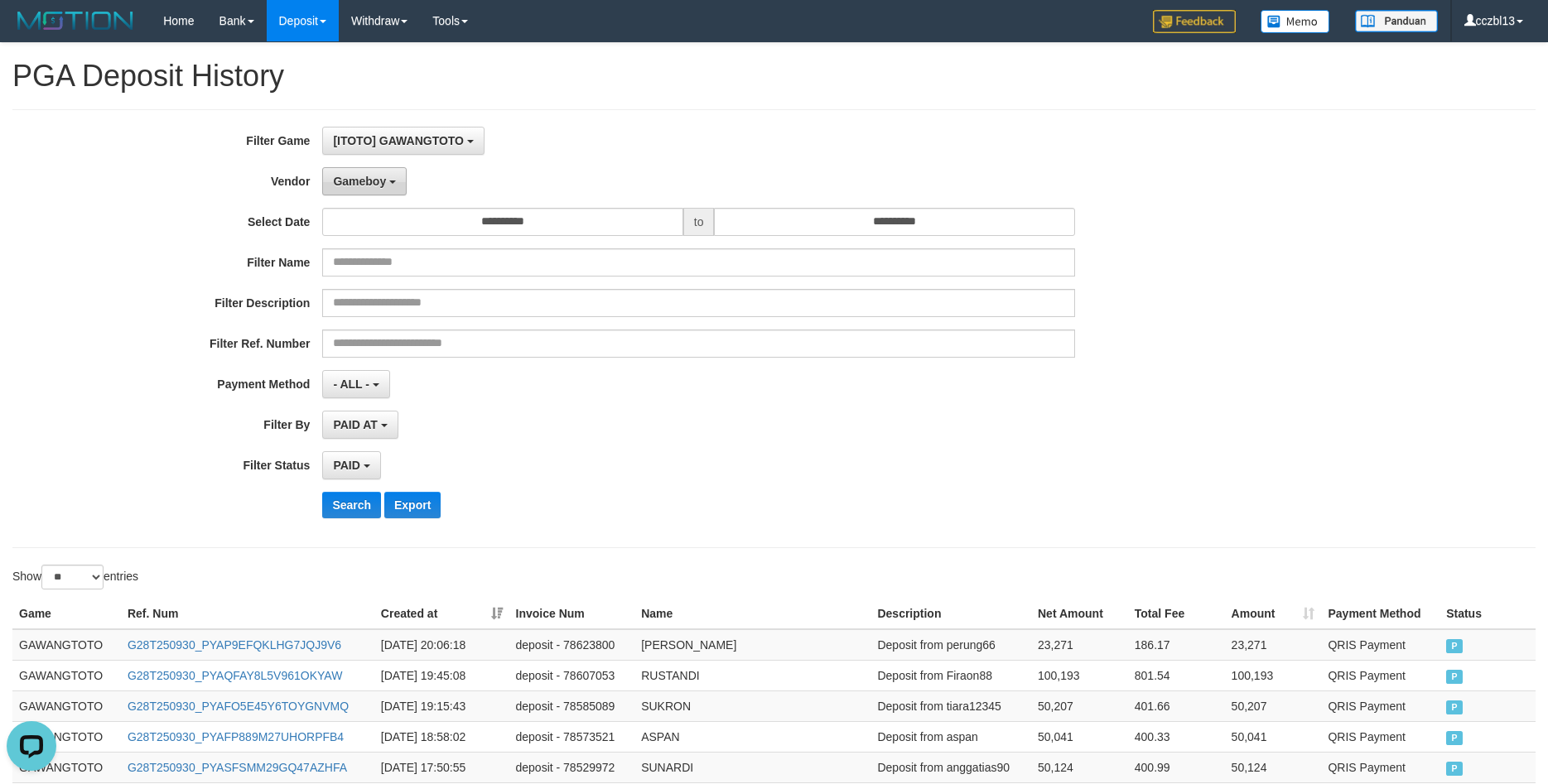
click at [381, 189] on button "Gameboy" at bounding box center [364, 181] width 84 height 28
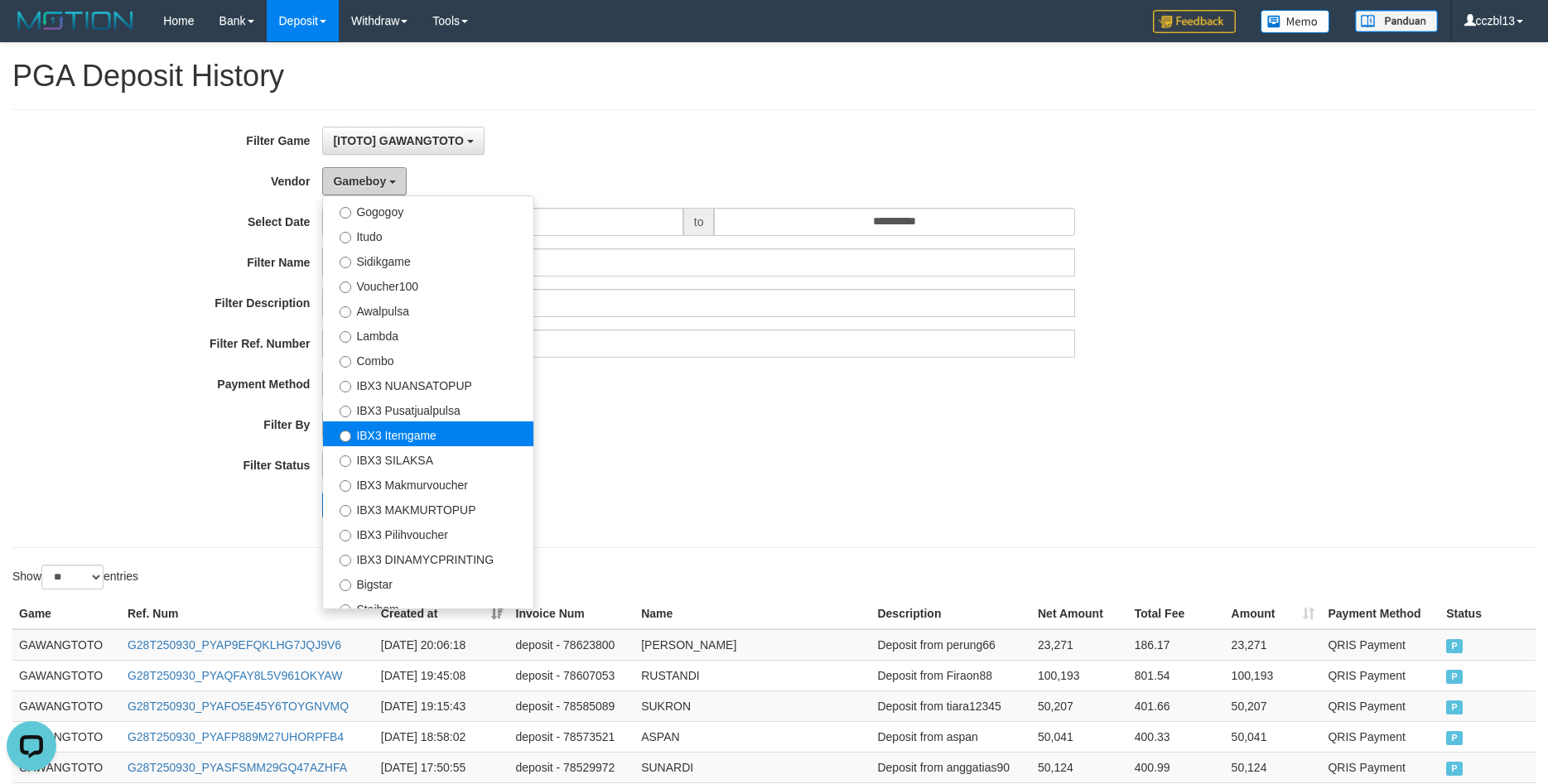
scroll to position [617, 0]
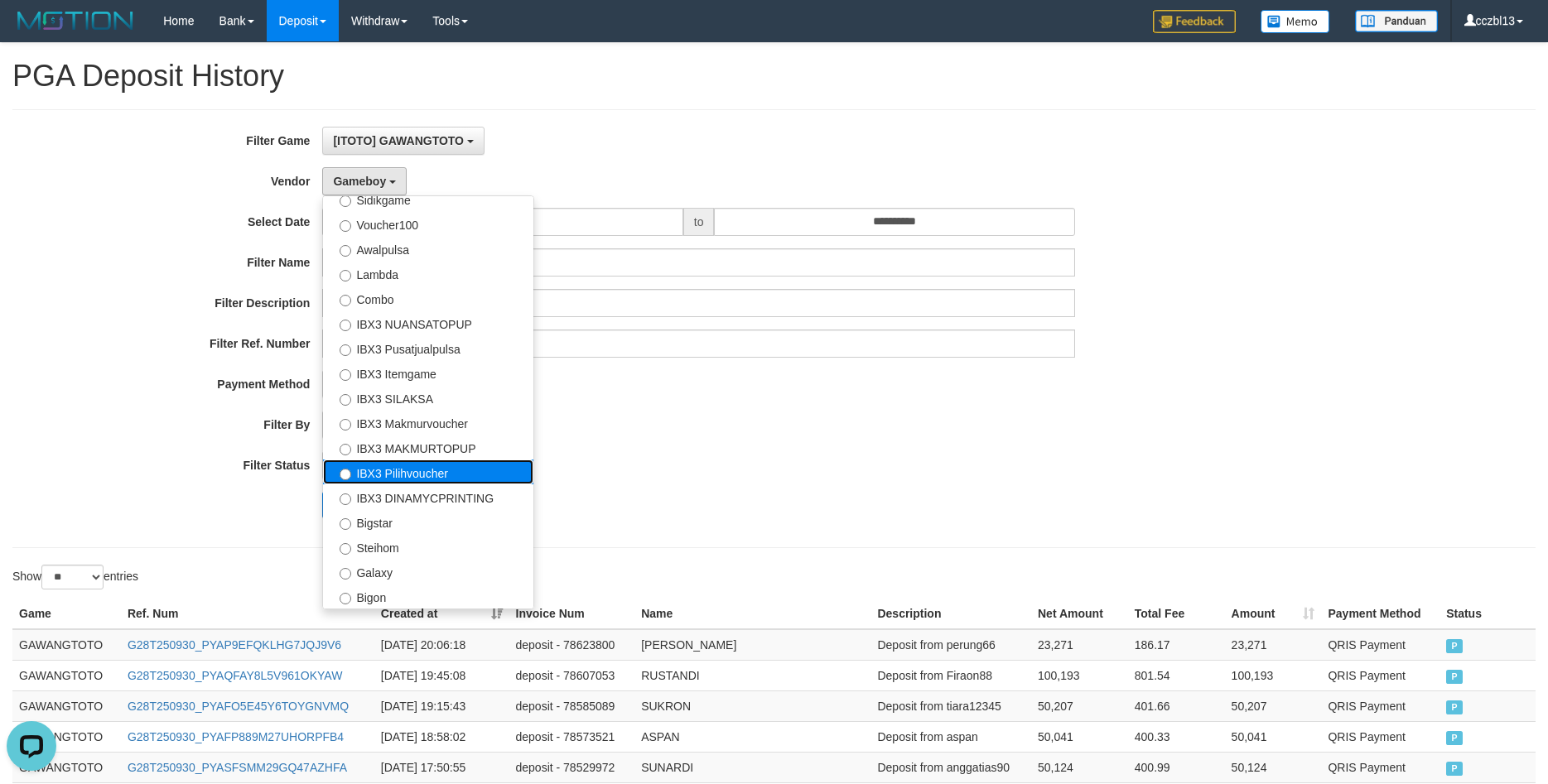
click at [418, 464] on label "IBX3 Pilihvoucher" at bounding box center [428, 472] width 210 height 24
select select "**********"
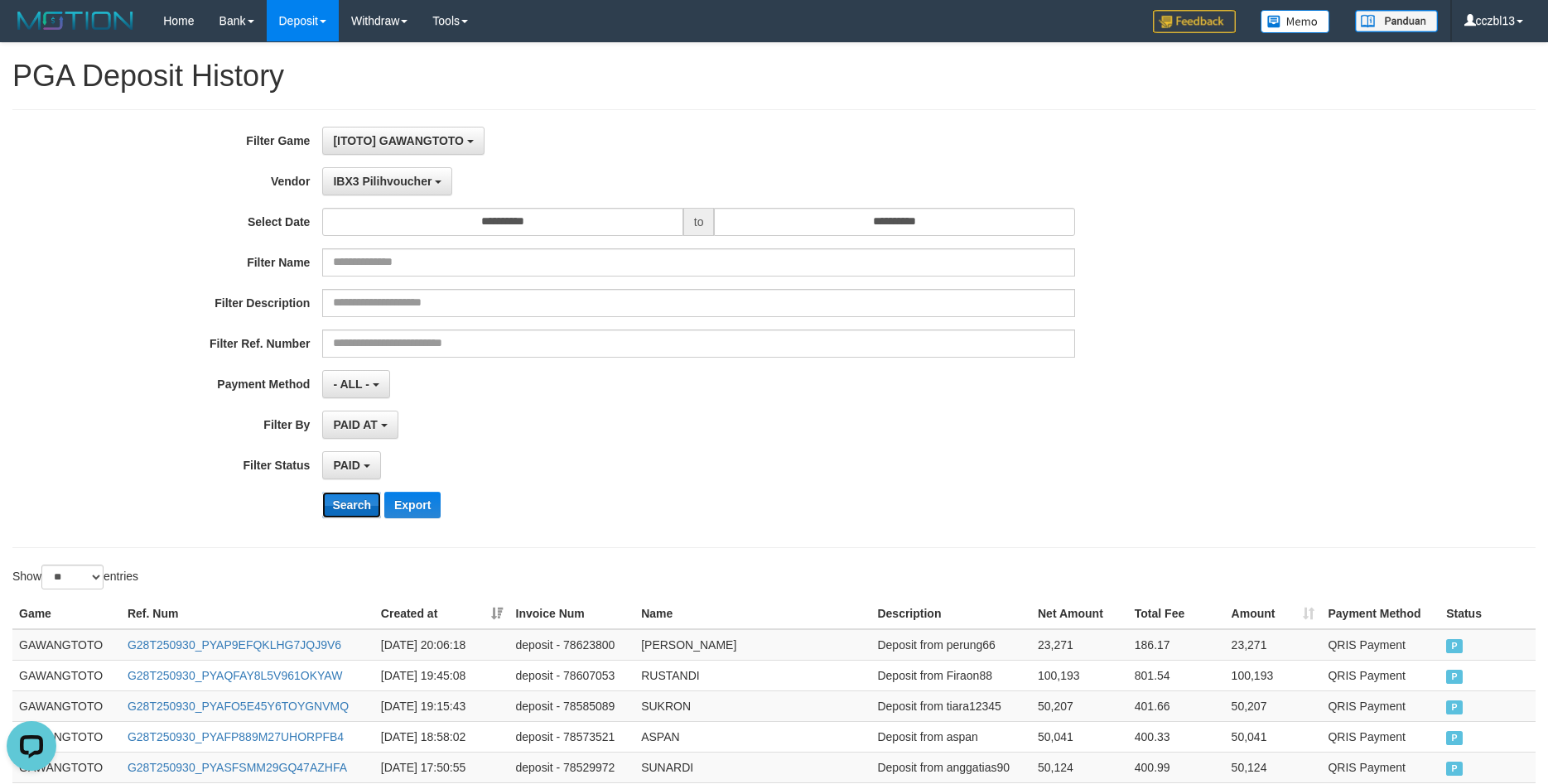
click at [358, 499] on button "Search" at bounding box center [351, 504] width 59 height 26
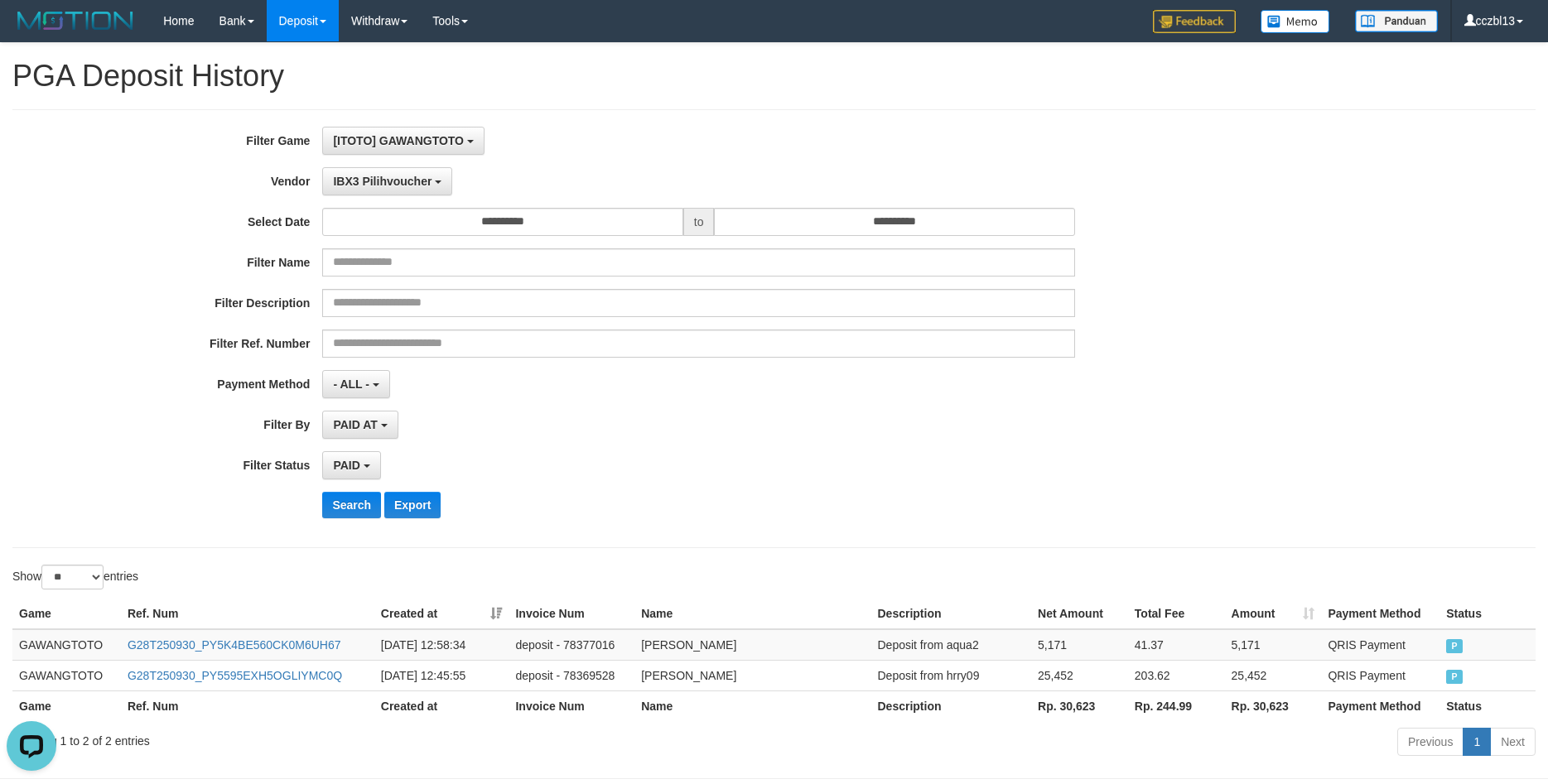
drag, startPoint x: 798, startPoint y: 504, endPoint x: 796, endPoint y: 490, distance: 14.1
click at [797, 502] on div "Search Export" at bounding box center [806, 504] width 967 height 26
drag, startPoint x: 1198, startPoint y: 703, endPoint x: 1159, endPoint y: 712, distance: 40.0
click at [1159, 712] on th "Rp. 244.99" at bounding box center [1177, 706] width 97 height 31
copy th "244.99"
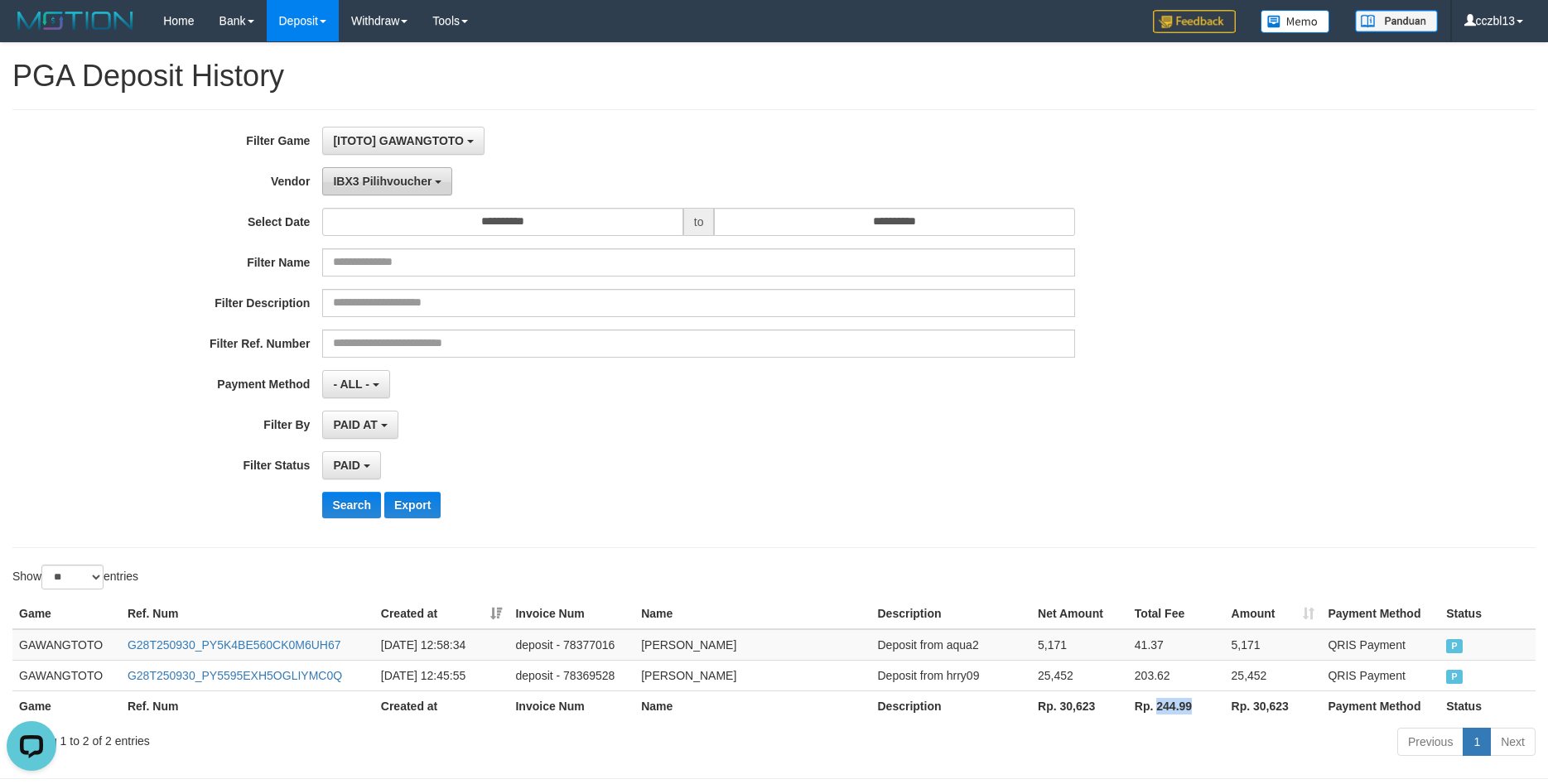
click at [405, 187] on span "IBX3 Pilihvoucher" at bounding box center [382, 181] width 99 height 14
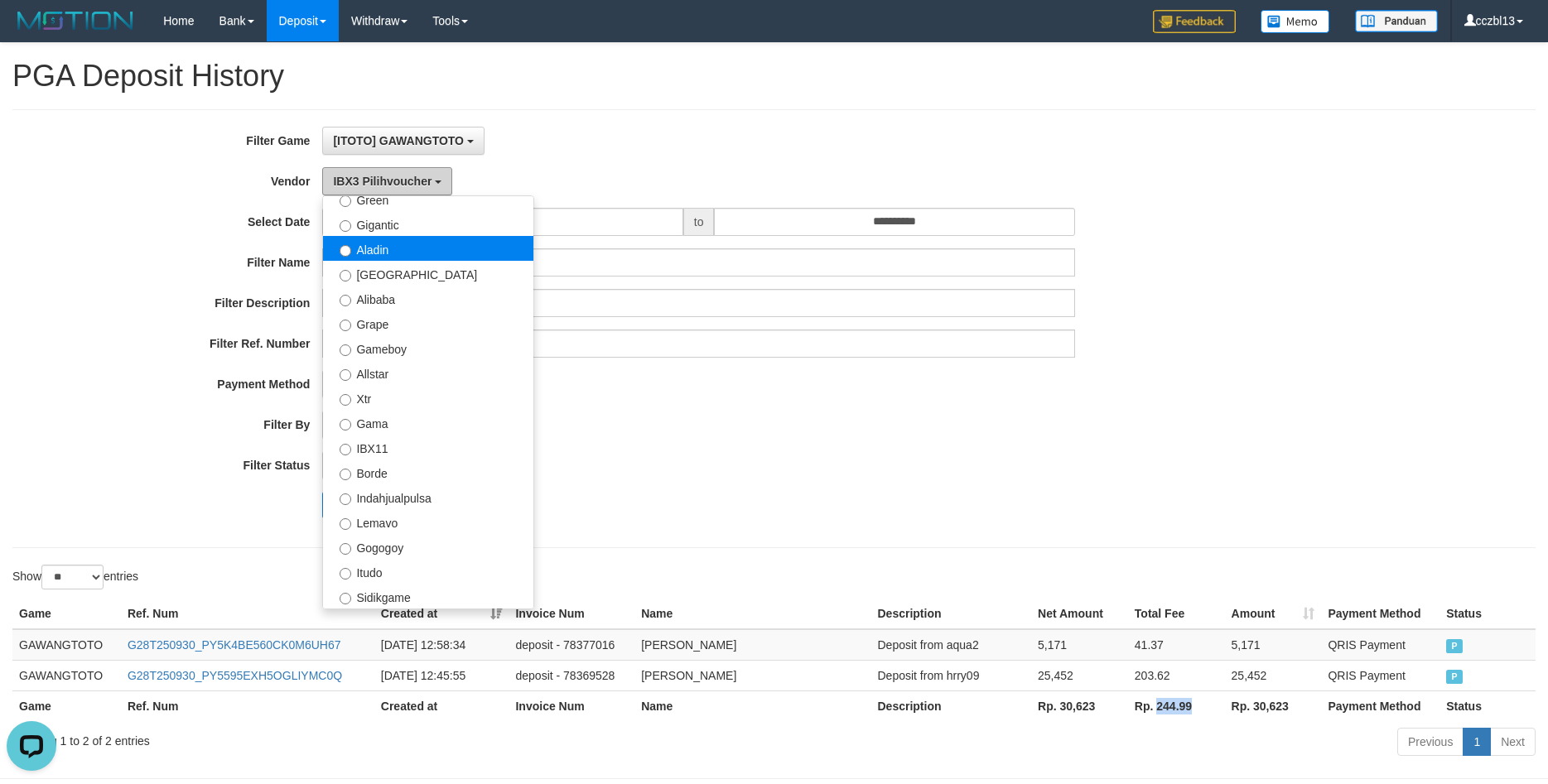
scroll to position [0, 0]
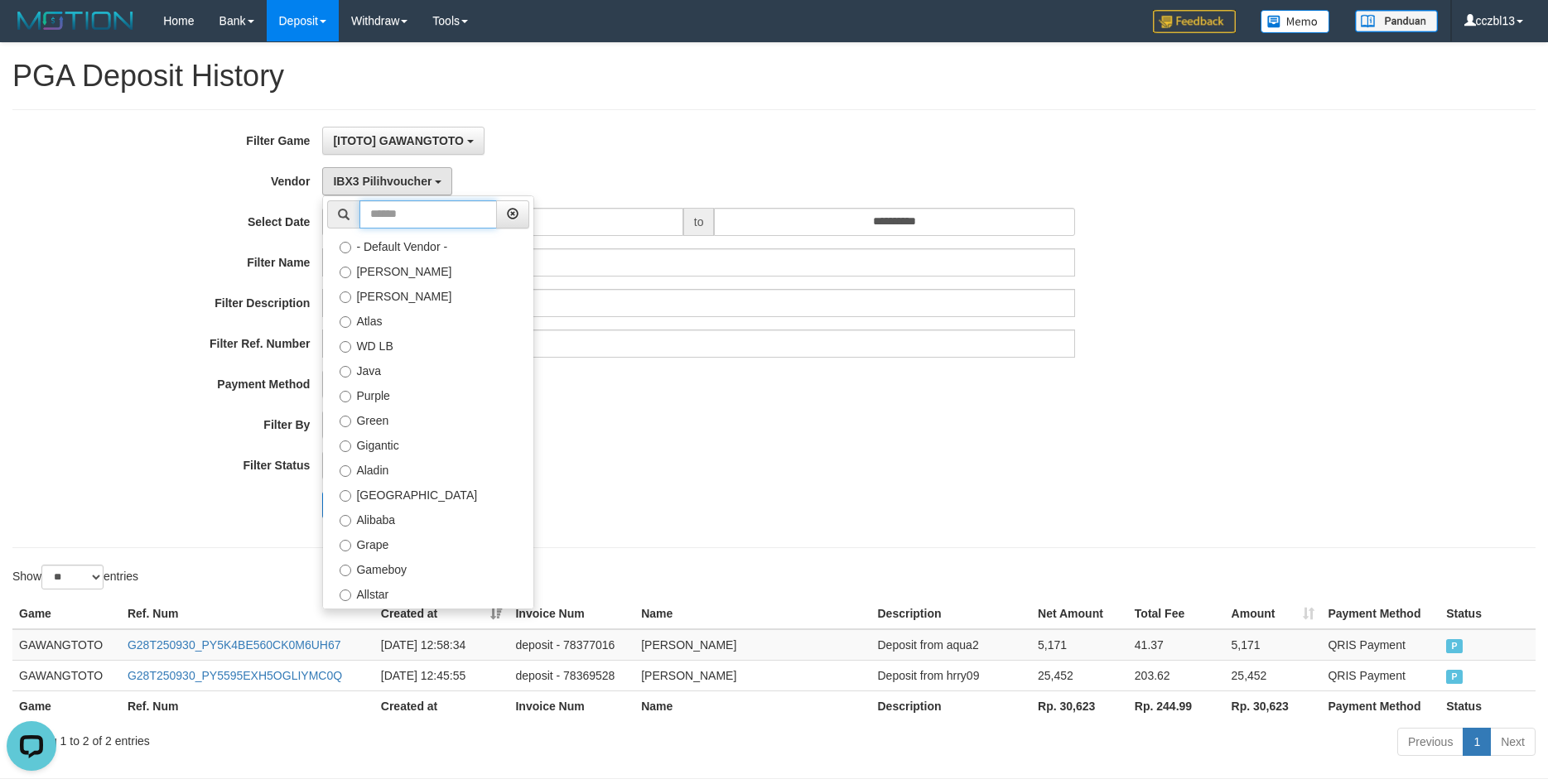
click at [402, 220] on input "text" at bounding box center [428, 214] width 138 height 28
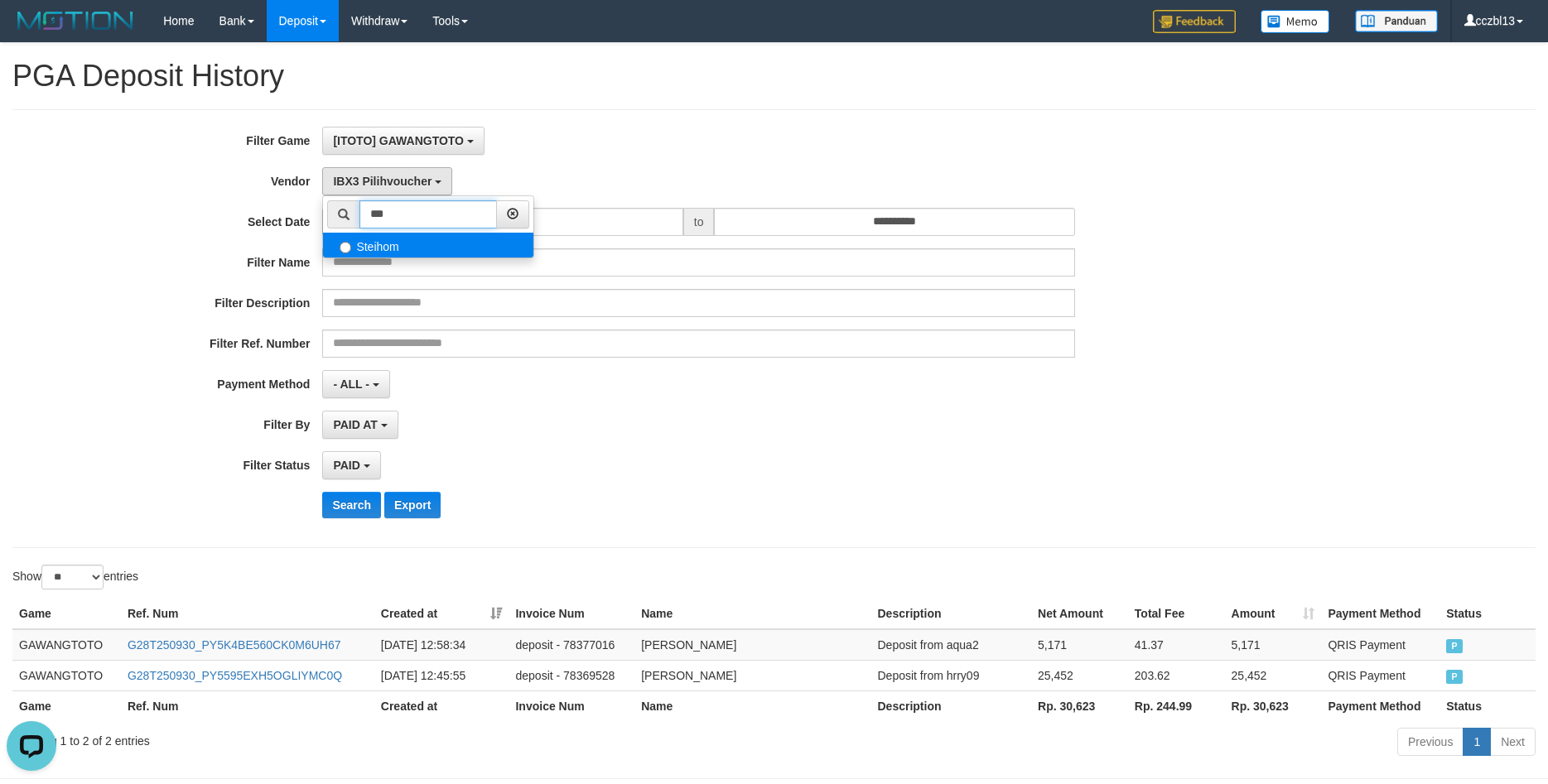
type input "***"
select select "**********"
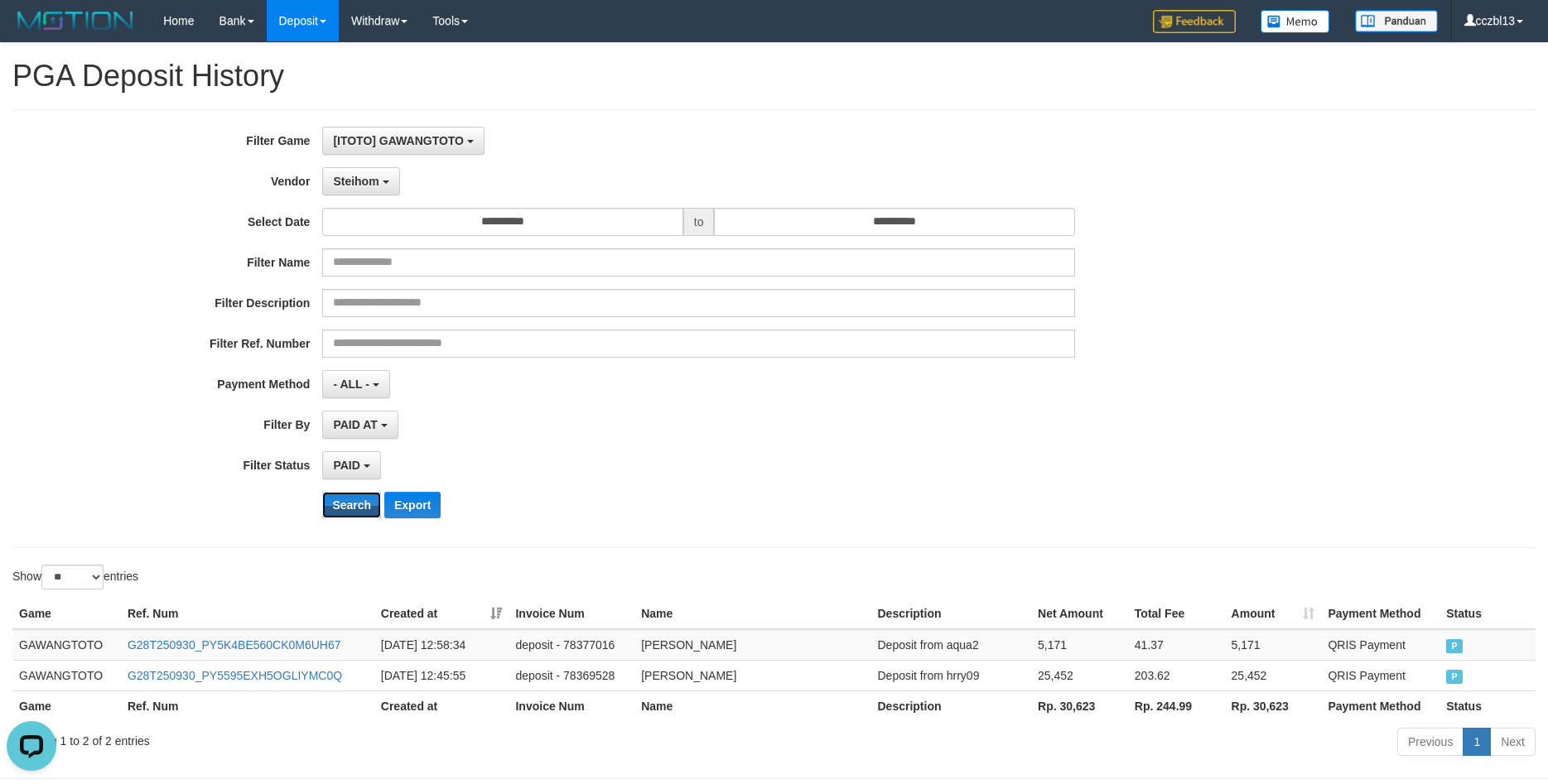
drag, startPoint x: 344, startPoint y: 500, endPoint x: 791, endPoint y: 113, distance: 591.3
click at [346, 500] on button "Search" at bounding box center [351, 504] width 59 height 26
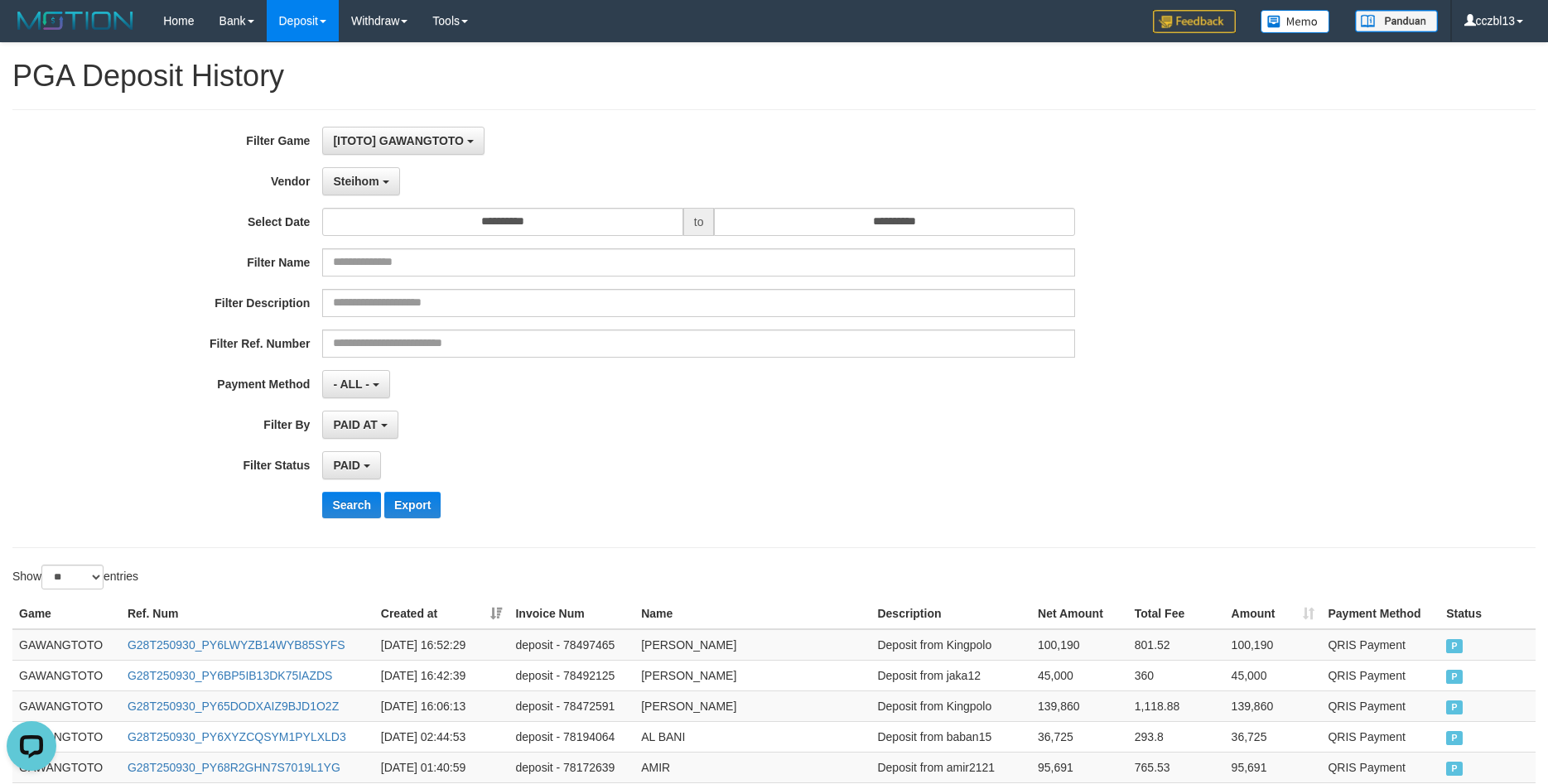
click at [805, 454] on div "PAID SELECT ALL - ALL - SELECT STATUS PENDING/UNPAID PAID CANCELED EXPIRED" at bounding box center [698, 464] width 753 height 28
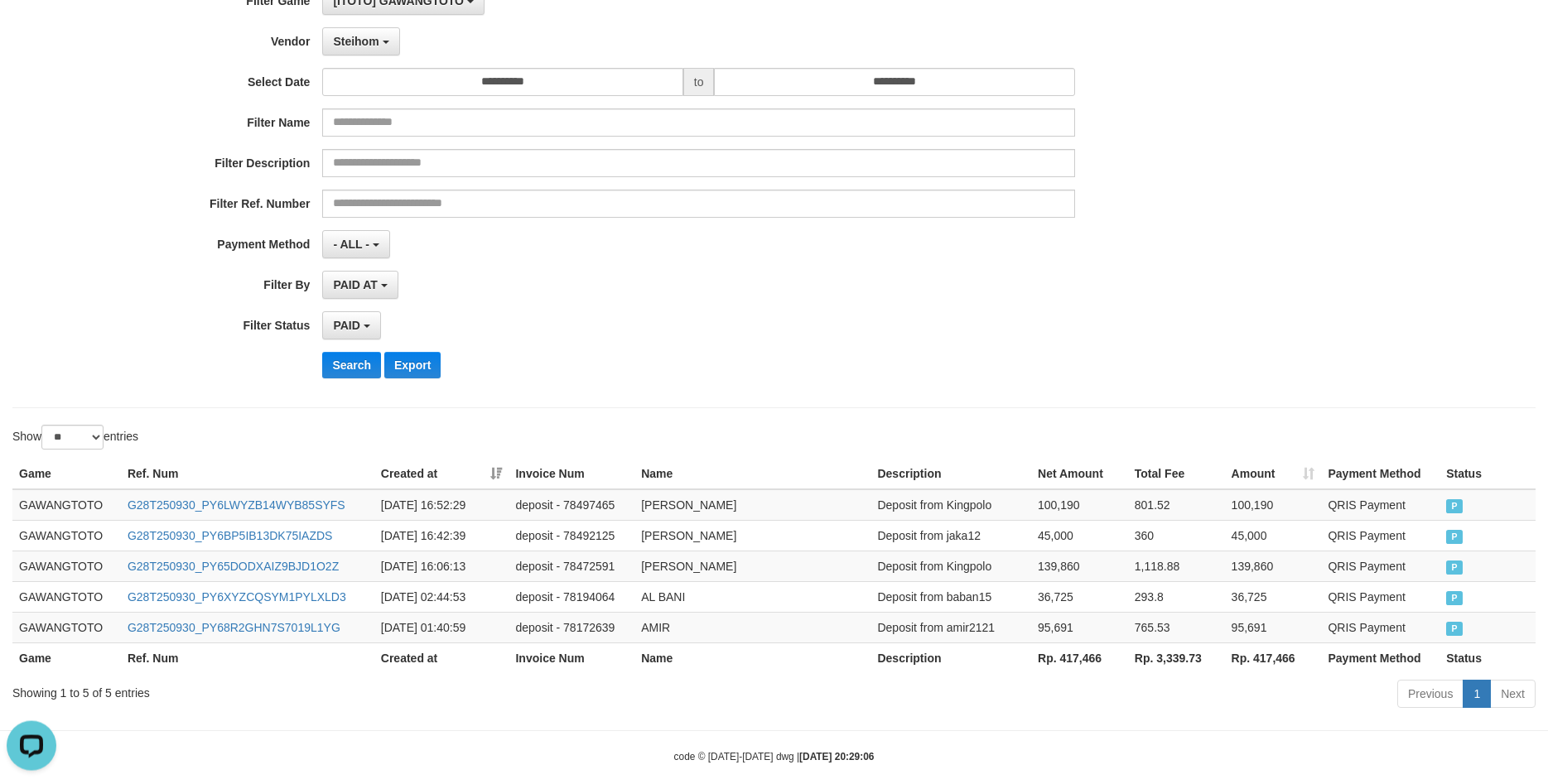
scroll to position [161, 0]
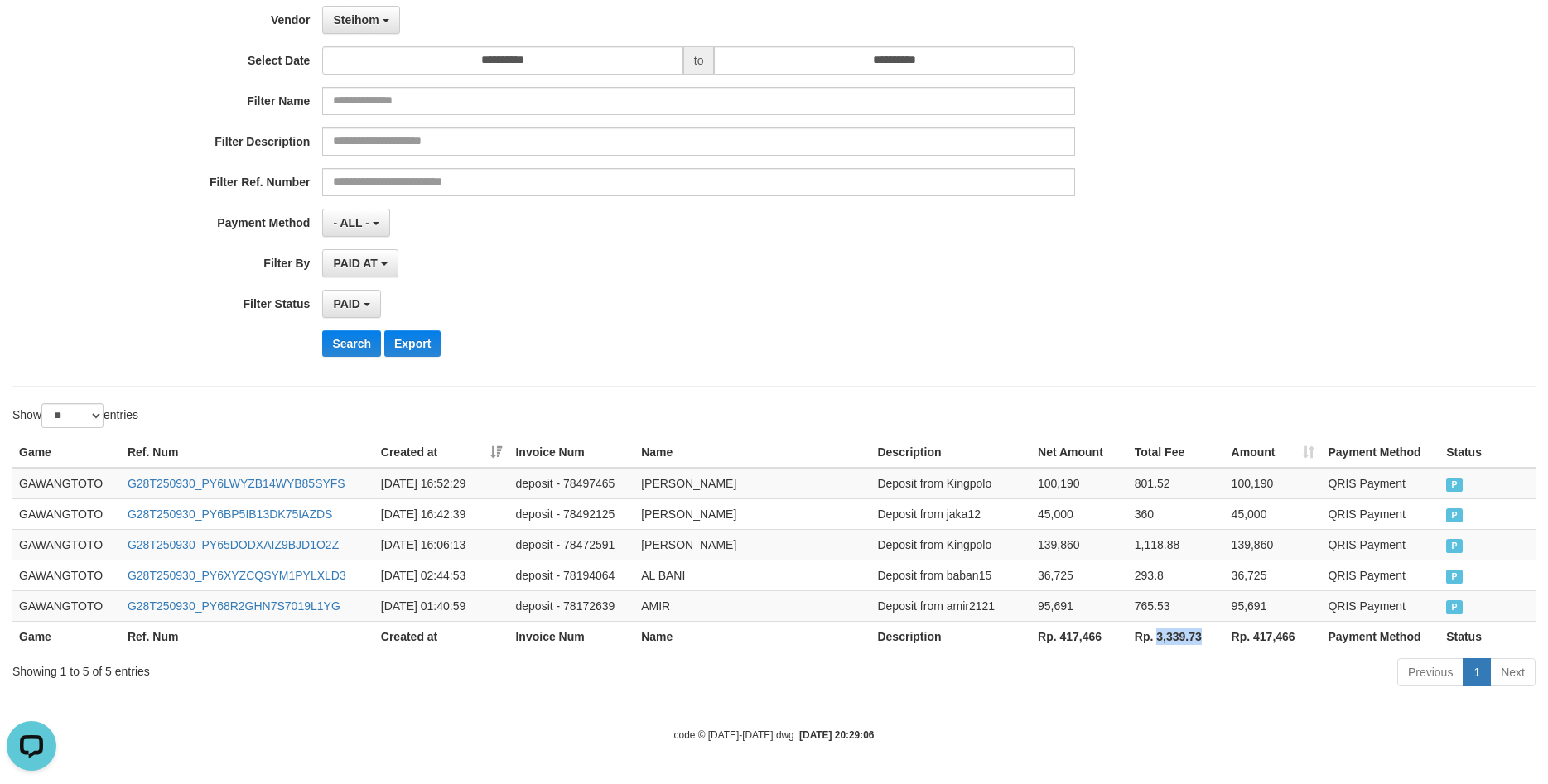
drag, startPoint x: 1216, startPoint y: 639, endPoint x: 1158, endPoint y: 645, distance: 58.3
click at [1158, 645] on th "Rp. 3,339.73" at bounding box center [1177, 636] width 97 height 31
copy th "3,339.73"
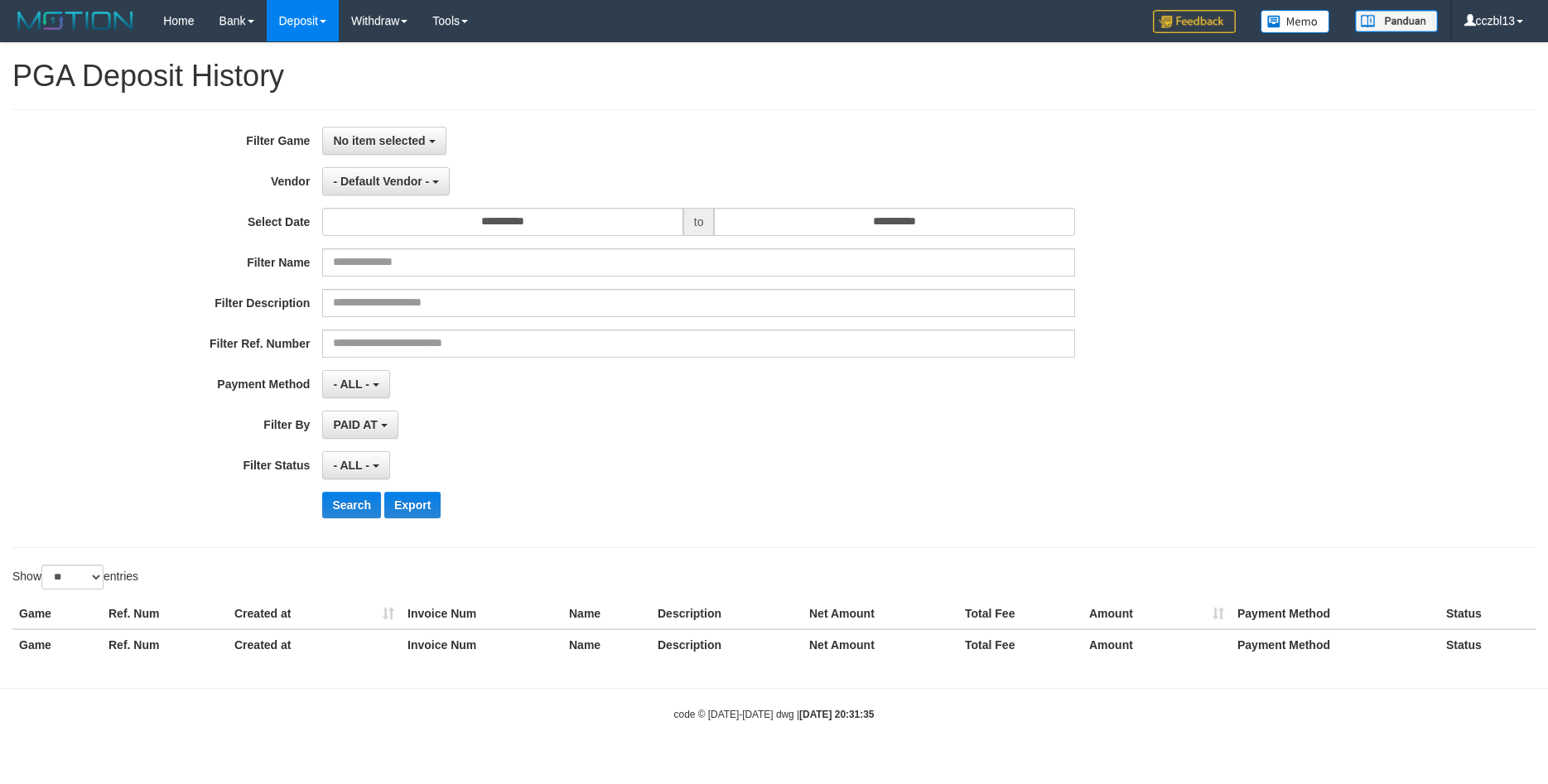
select select
select select "**"
